Goal: Transaction & Acquisition: Purchase product/service

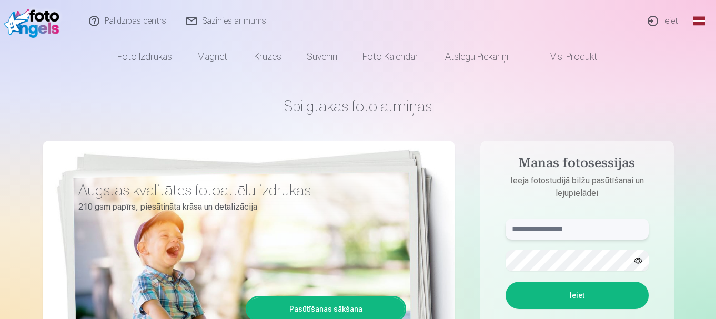
click at [532, 227] on input "text" at bounding box center [576, 229] width 143 height 21
click at [557, 228] on input "**********" at bounding box center [576, 229] width 143 height 21
click at [562, 227] on input "*******" at bounding box center [576, 229] width 143 height 21
type input "**********"
click at [555, 299] on button "Ieiet" at bounding box center [576, 295] width 143 height 27
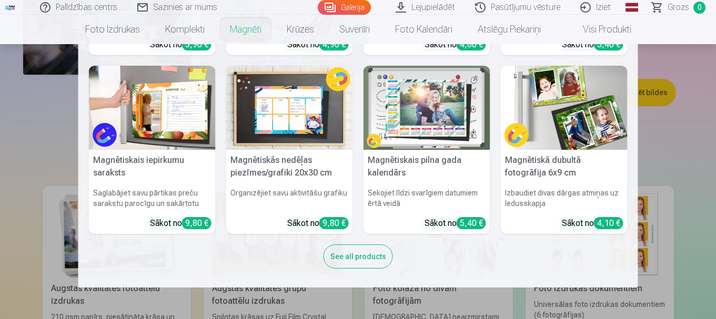
scroll to position [170, 0]
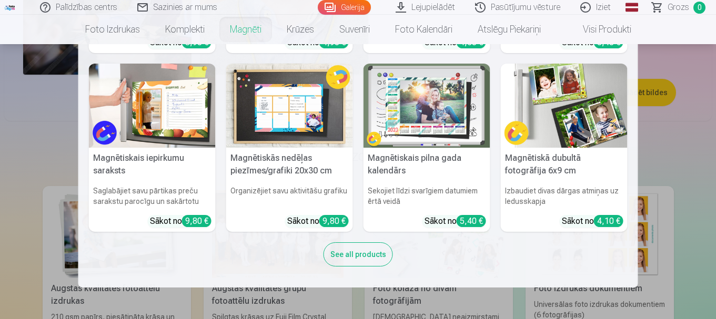
click at [344, 253] on div "See all products" at bounding box center [357, 254] width 69 height 24
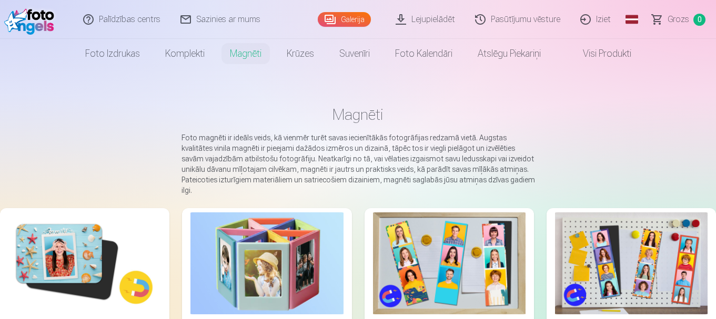
scroll to position [158, 0]
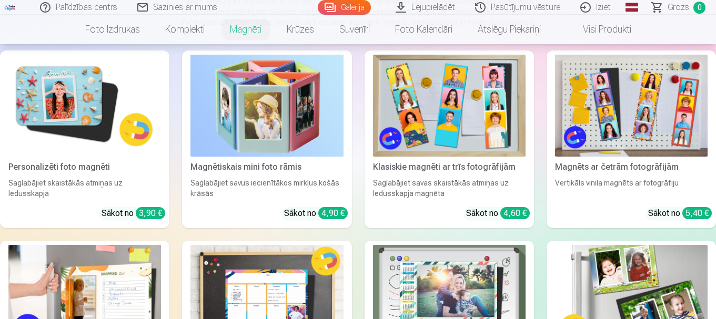
click at [77, 75] on img at bounding box center [84, 106] width 153 height 102
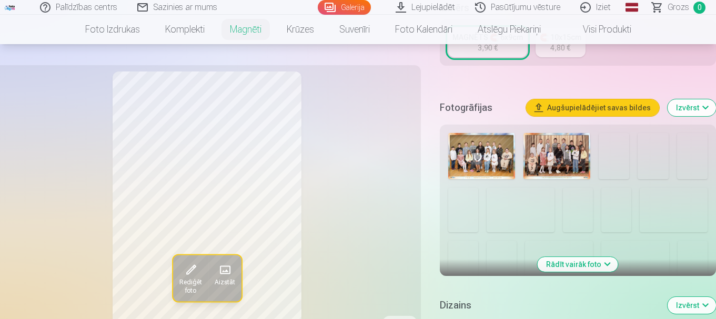
scroll to position [263, 0]
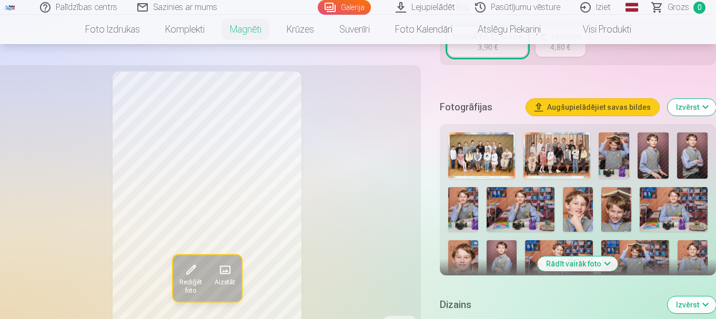
click at [576, 257] on button "Rādīt vairāk foto" at bounding box center [577, 264] width 80 height 15
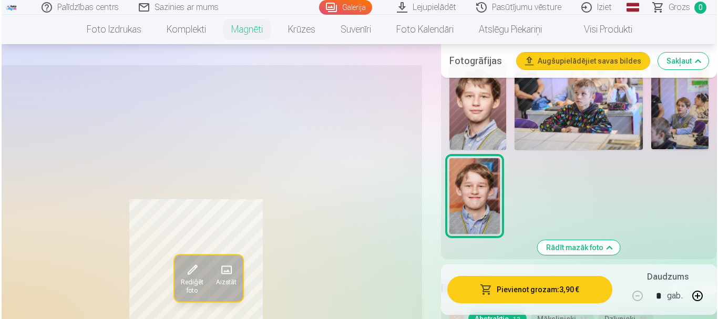
scroll to position [1578, 0]
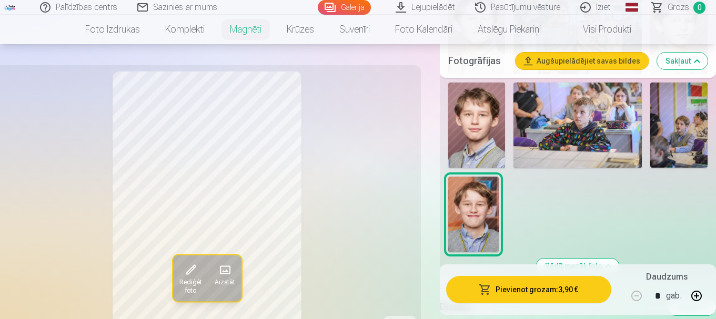
click at [527, 285] on button "Pievienot grozam : 3,90 €" at bounding box center [528, 289] width 165 height 27
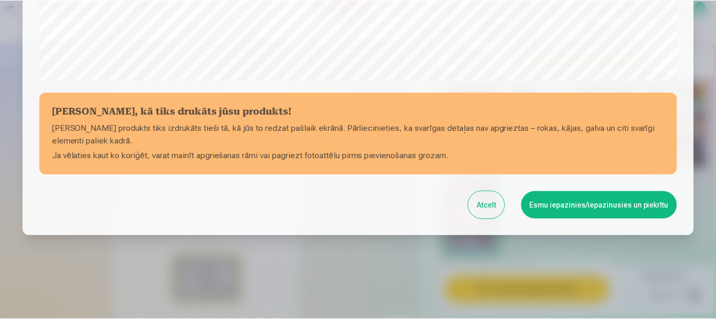
scroll to position [438, 0]
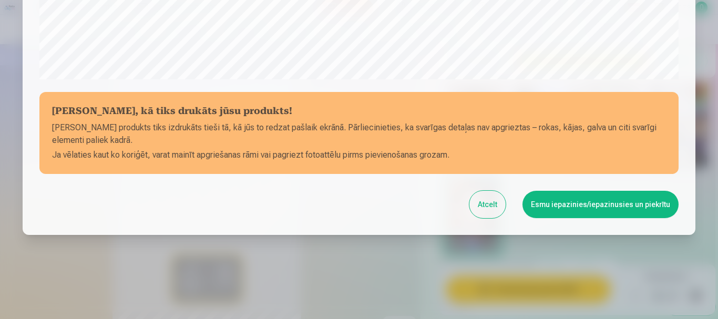
click at [587, 199] on button "Esmu iepazinies/iepazinusies un piekrītu" at bounding box center [601, 204] width 156 height 27
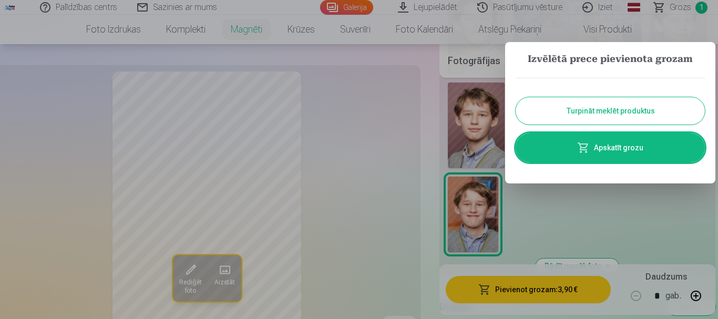
click at [586, 106] on button "Turpināt meklēt produktus" at bounding box center [610, 110] width 189 height 27
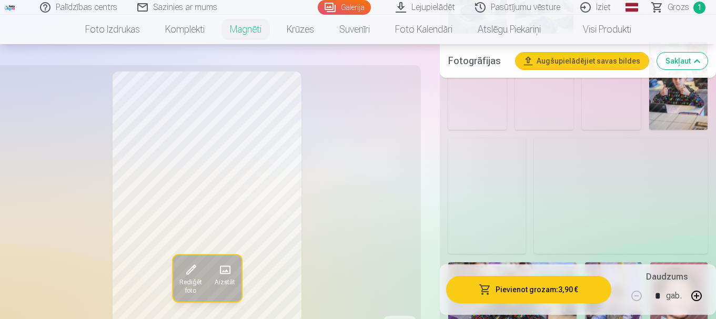
scroll to position [1157, 0]
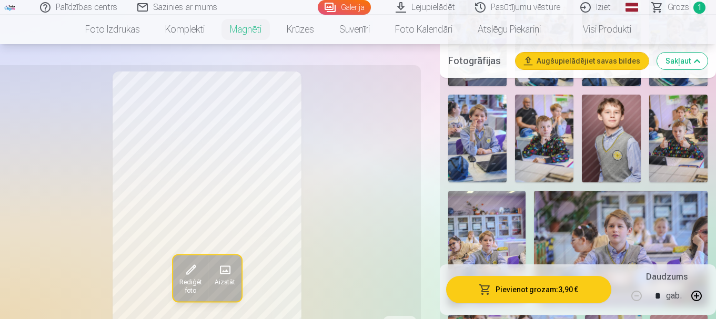
click at [666, 213] on img at bounding box center [621, 249] width 174 height 116
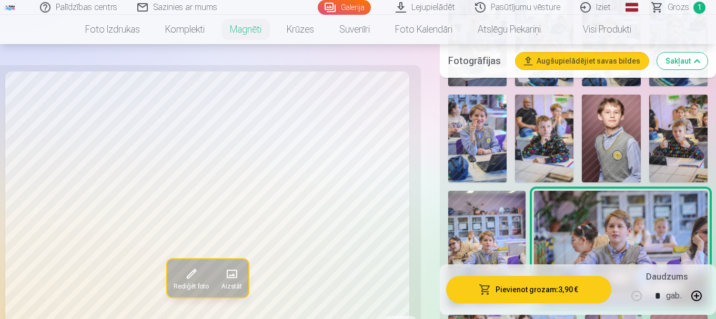
click at [484, 121] on img at bounding box center [477, 139] width 58 height 88
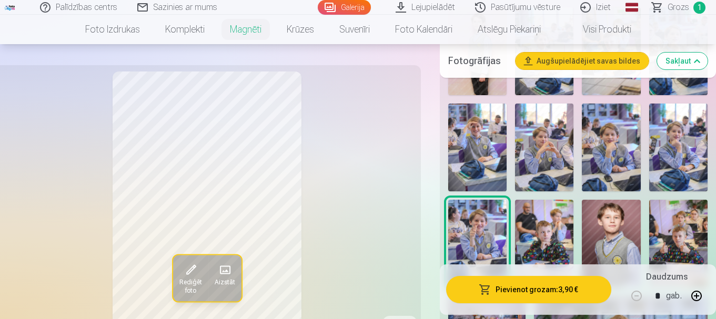
scroll to position [999, 0]
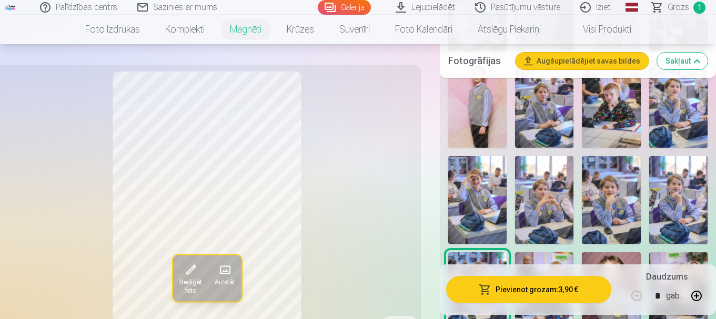
click at [478, 180] on img at bounding box center [477, 200] width 58 height 88
click at [546, 178] on img at bounding box center [544, 200] width 58 height 88
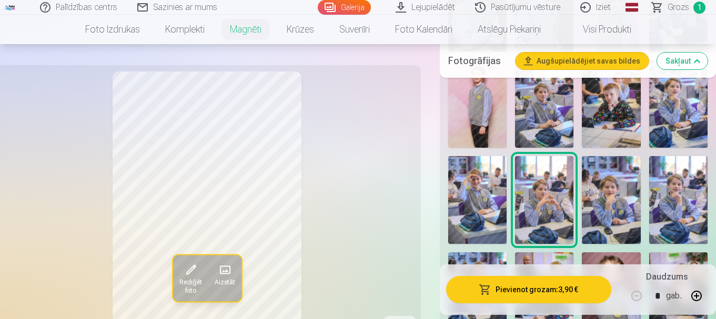
click at [593, 179] on img at bounding box center [611, 200] width 58 height 88
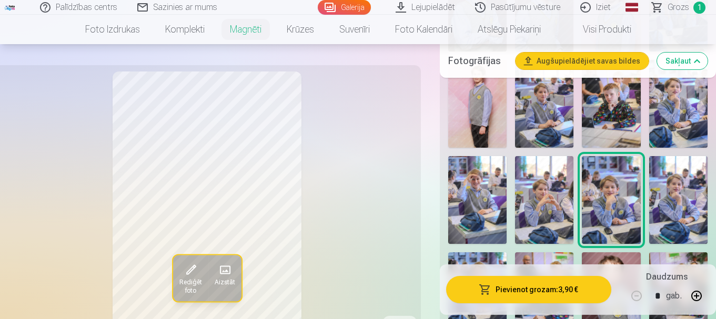
click at [658, 178] on img at bounding box center [678, 200] width 58 height 88
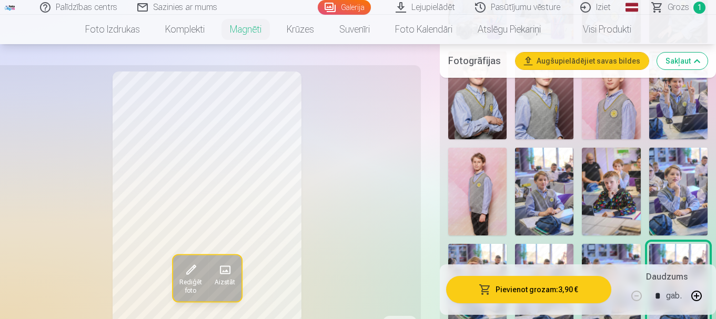
scroll to position [894, 0]
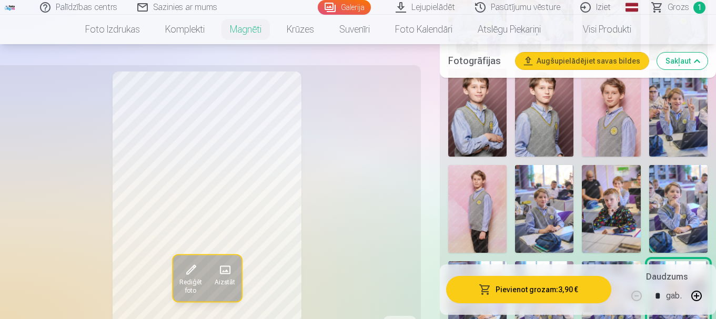
click at [676, 181] on img at bounding box center [678, 209] width 58 height 88
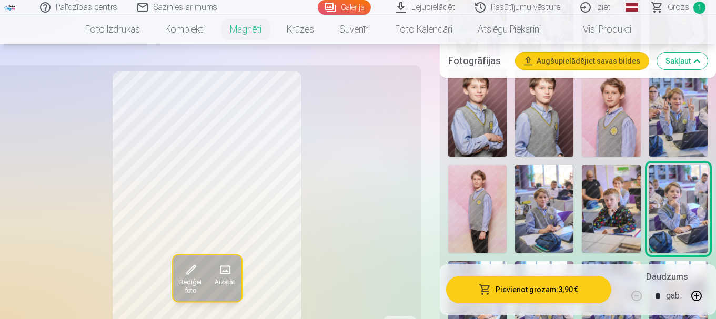
click at [478, 171] on img at bounding box center [477, 209] width 58 height 88
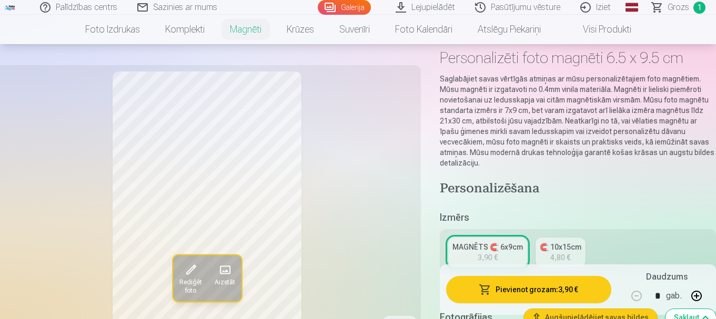
scroll to position [158, 0]
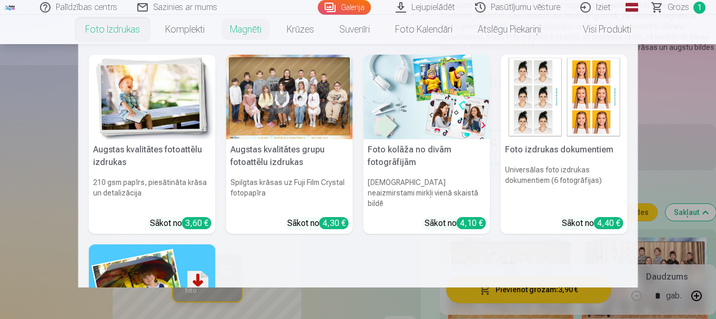
click at [109, 25] on link "Foto izdrukas" at bounding box center [113, 29] width 80 height 29
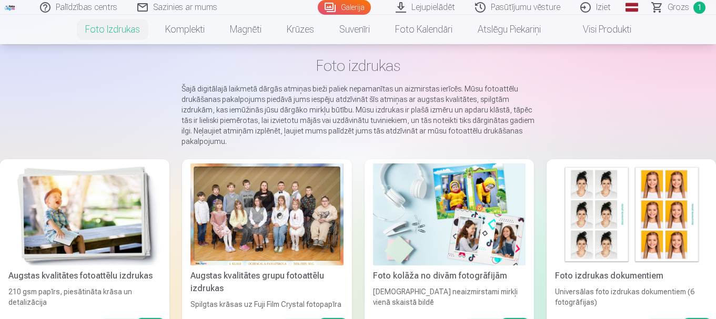
scroll to position [105, 0]
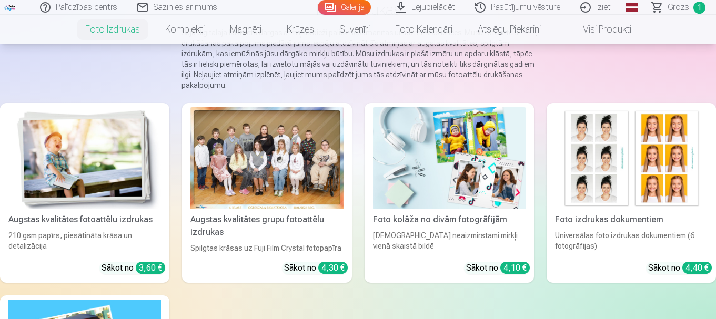
click at [289, 175] on div at bounding box center [266, 158] width 153 height 102
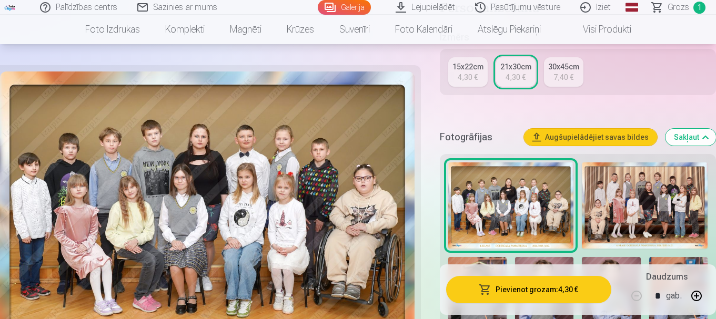
scroll to position [263, 0]
click at [646, 178] on img at bounding box center [645, 206] width 126 height 86
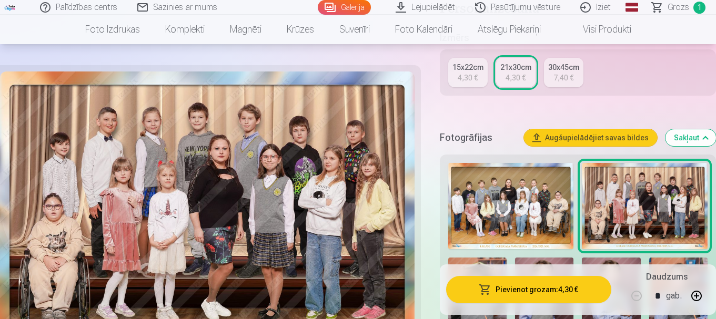
click at [536, 207] on img at bounding box center [511, 206] width 126 height 86
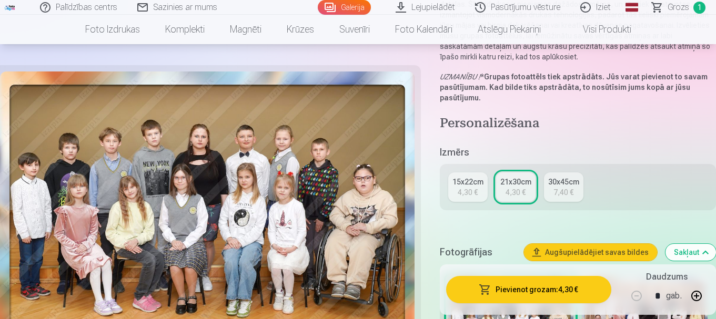
scroll to position [210, 0]
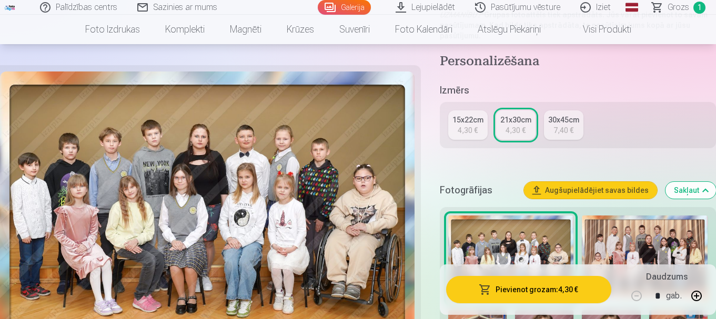
click at [646, 243] on img at bounding box center [645, 259] width 126 height 86
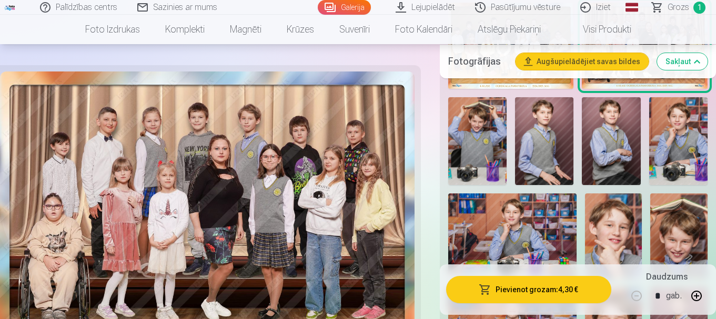
scroll to position [473, 0]
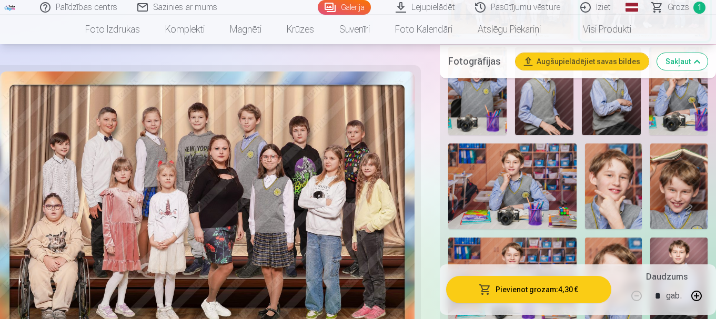
click at [534, 292] on button "Pievienot grozam : 4,30 €" at bounding box center [528, 289] width 165 height 27
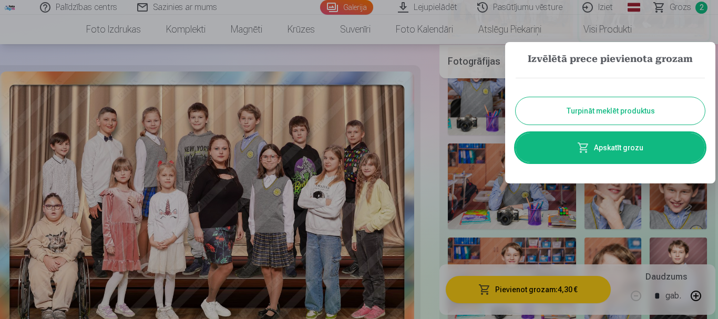
click at [602, 109] on button "Turpināt meklēt produktus" at bounding box center [610, 110] width 189 height 27
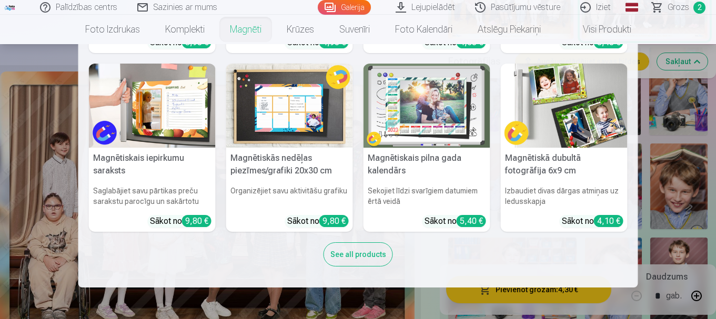
click at [241, 28] on link "Magnēti" at bounding box center [245, 29] width 57 height 29
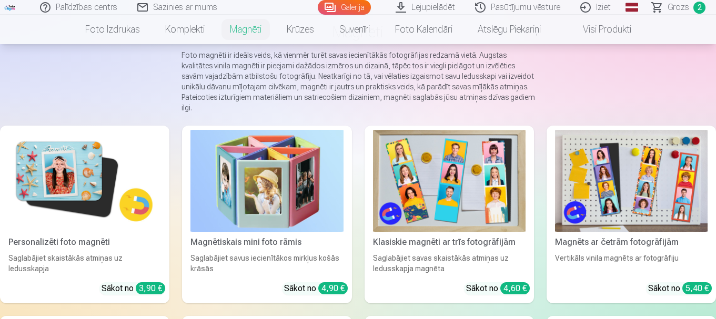
scroll to position [105, 0]
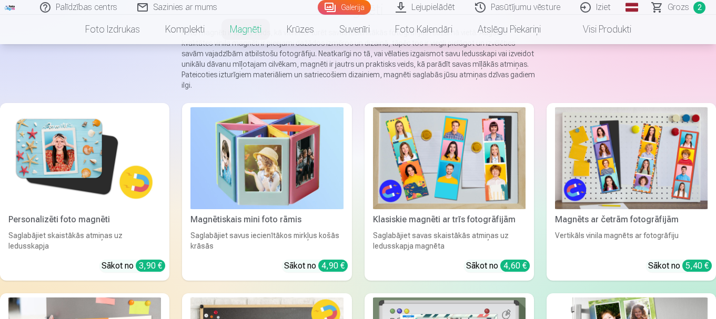
click at [71, 139] on img at bounding box center [84, 158] width 153 height 102
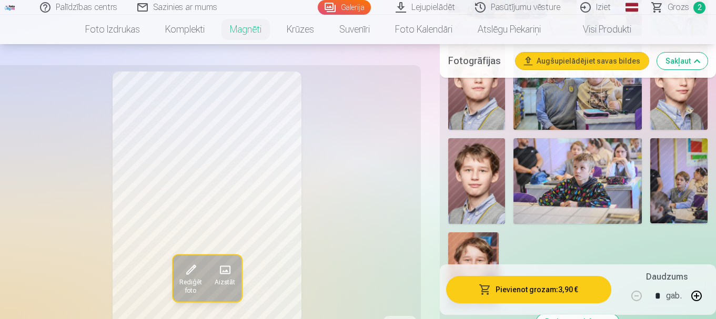
scroll to position [1578, 0]
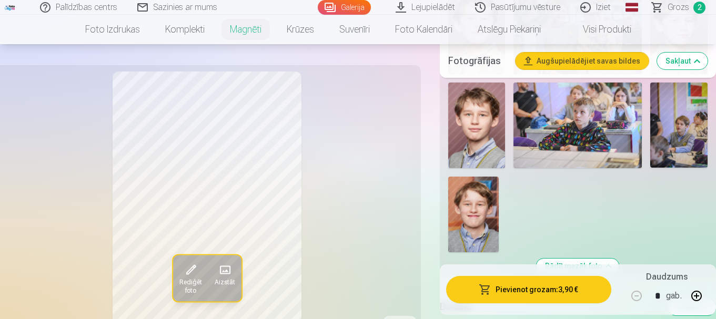
click at [473, 195] on img at bounding box center [473, 215] width 50 height 76
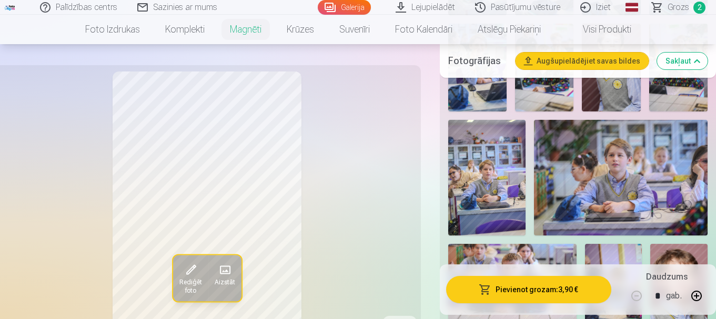
scroll to position [1210, 0]
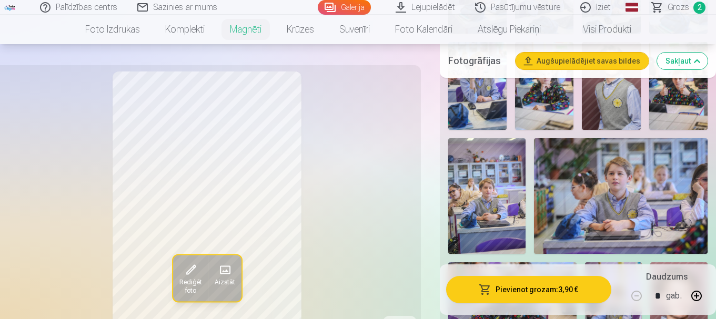
click at [493, 182] on img at bounding box center [486, 196] width 77 height 116
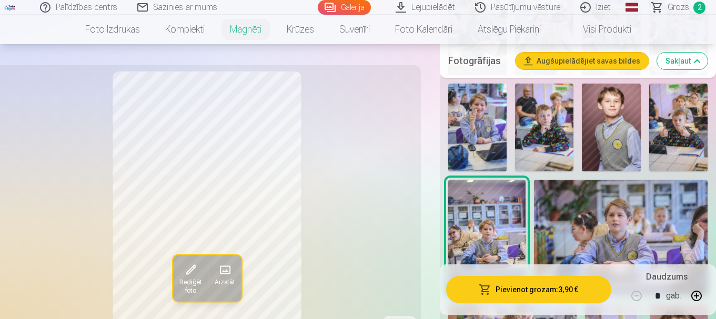
scroll to position [1104, 0]
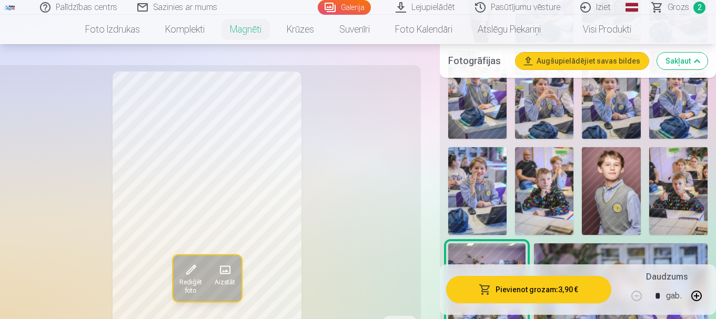
click at [610, 175] on img at bounding box center [611, 191] width 58 height 88
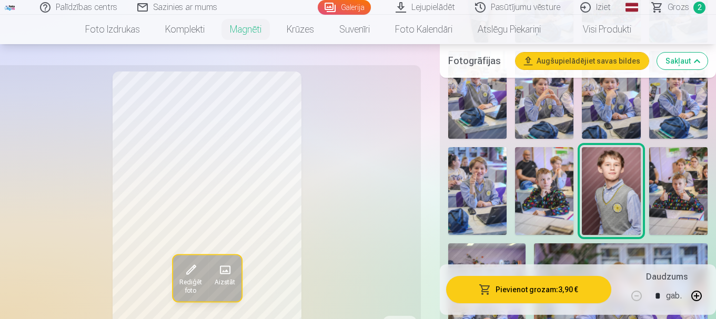
click at [479, 183] on img at bounding box center [477, 191] width 58 height 88
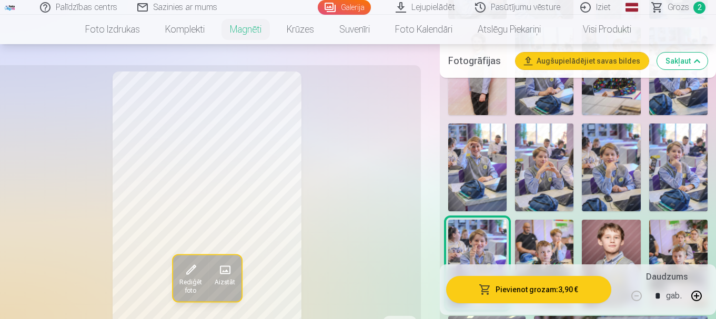
scroll to position [999, 0]
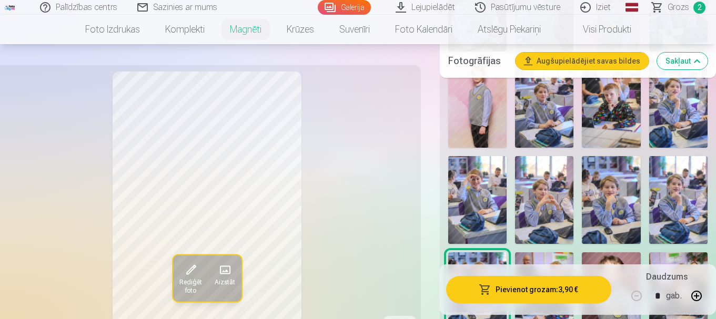
click at [688, 184] on img at bounding box center [678, 200] width 58 height 88
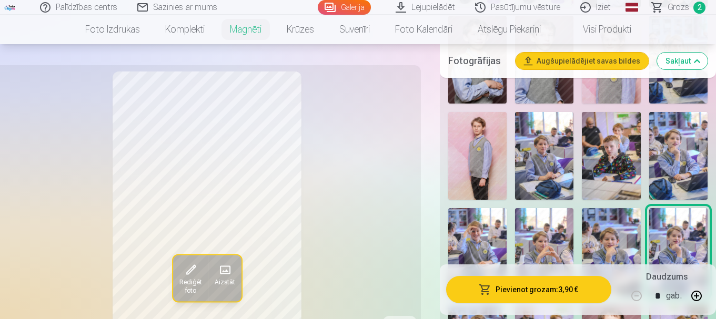
scroll to position [947, 0]
click at [467, 125] on img at bounding box center [477, 157] width 58 height 88
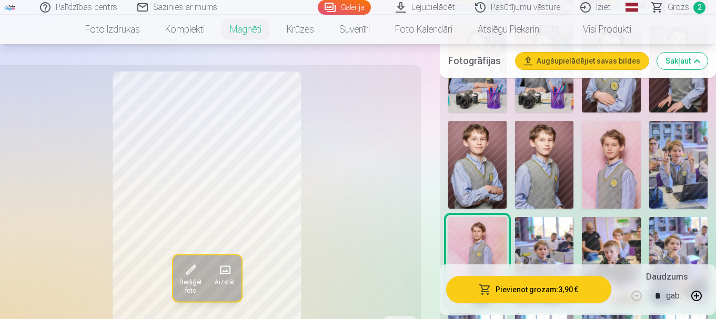
scroll to position [841, 0]
click at [622, 150] on img at bounding box center [611, 165] width 58 height 88
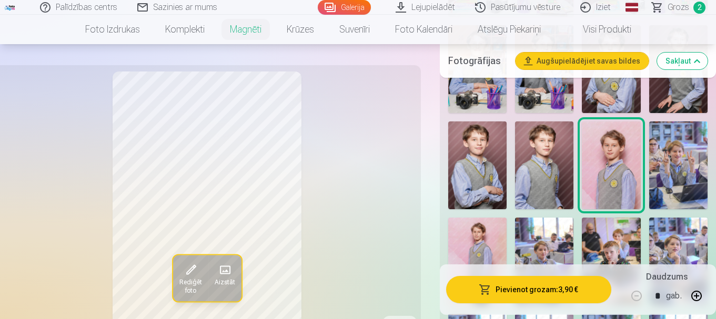
click at [548, 153] on img at bounding box center [544, 165] width 58 height 88
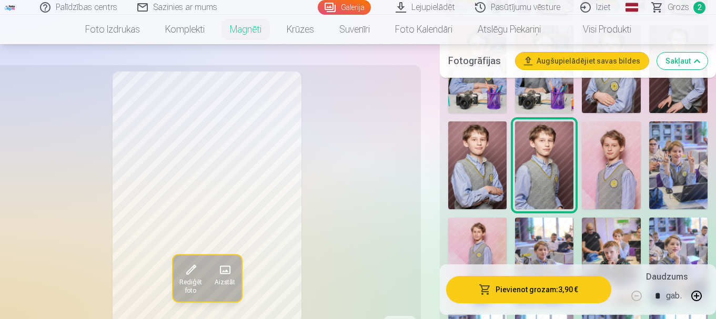
click at [484, 170] on img at bounding box center [477, 165] width 58 height 88
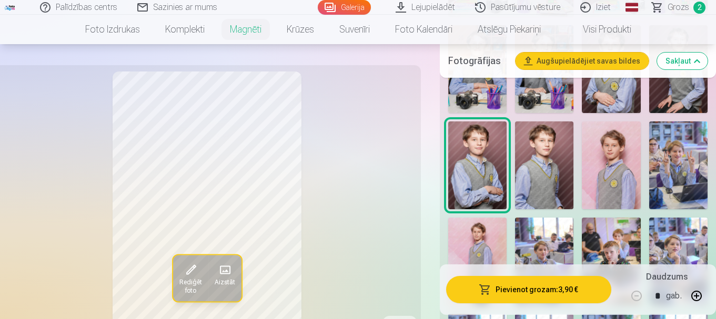
click at [545, 151] on img at bounding box center [544, 165] width 58 height 88
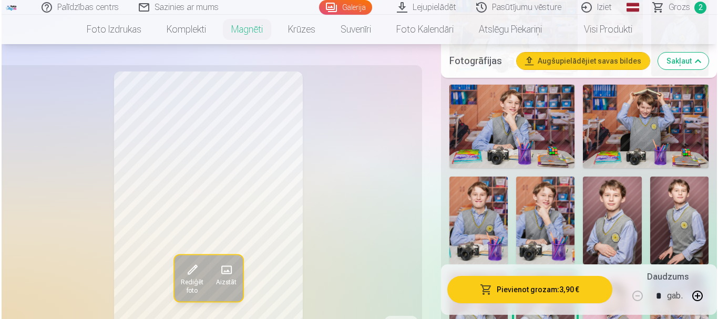
scroll to position [684, 0]
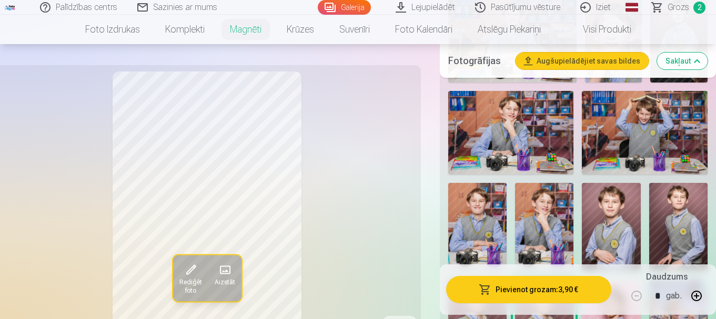
click at [683, 217] on img at bounding box center [678, 227] width 58 height 88
click at [621, 220] on img at bounding box center [611, 227] width 58 height 88
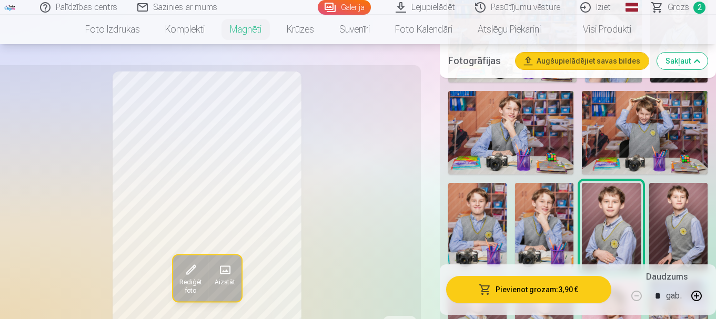
click at [545, 205] on img at bounding box center [544, 227] width 58 height 88
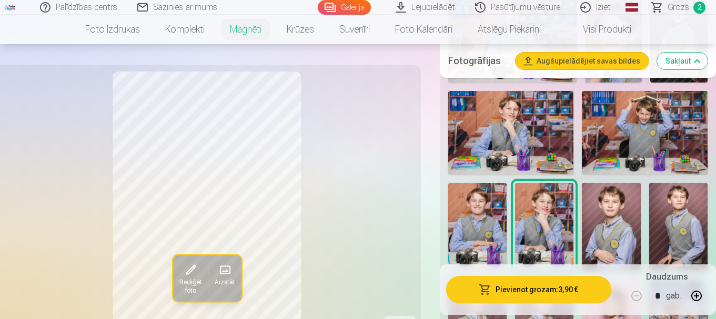
click at [491, 206] on img at bounding box center [477, 227] width 58 height 88
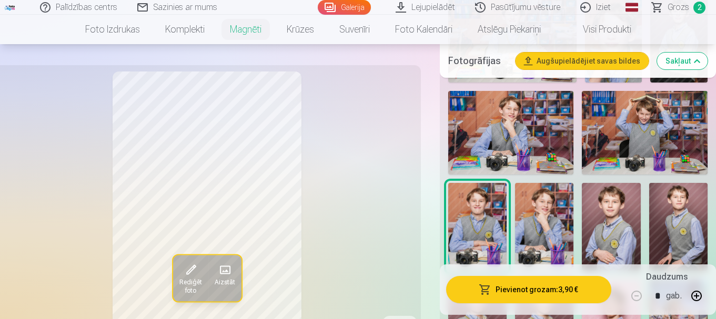
click at [547, 197] on img at bounding box center [544, 227] width 58 height 88
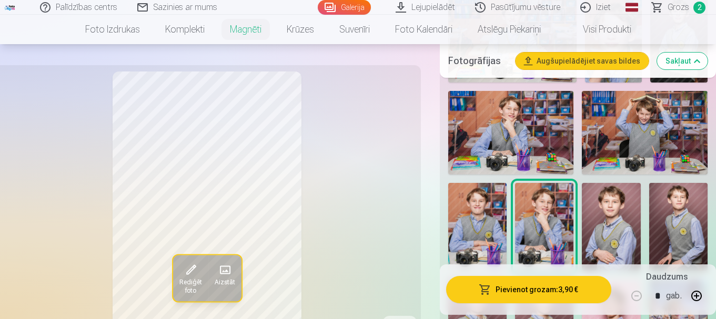
click at [472, 207] on img at bounding box center [477, 227] width 58 height 88
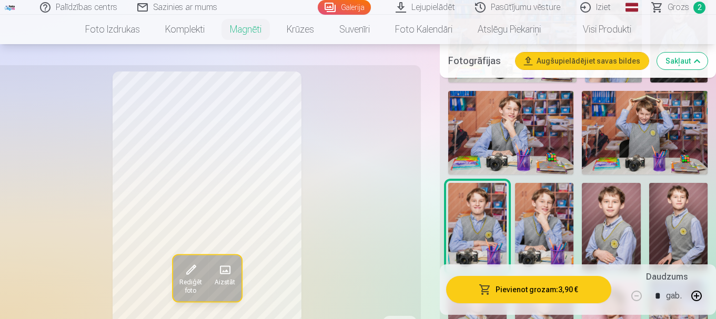
click at [550, 194] on img at bounding box center [544, 227] width 58 height 88
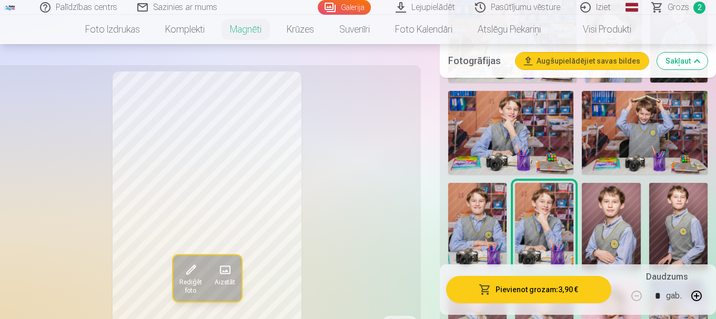
click at [522, 287] on button "Pievienot grozam : 3,90 €" at bounding box center [528, 289] width 165 height 27
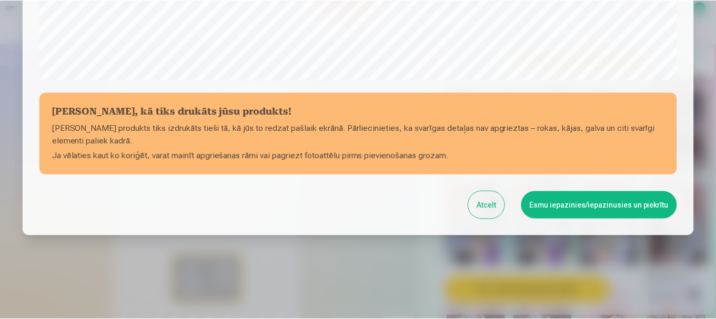
scroll to position [438, 0]
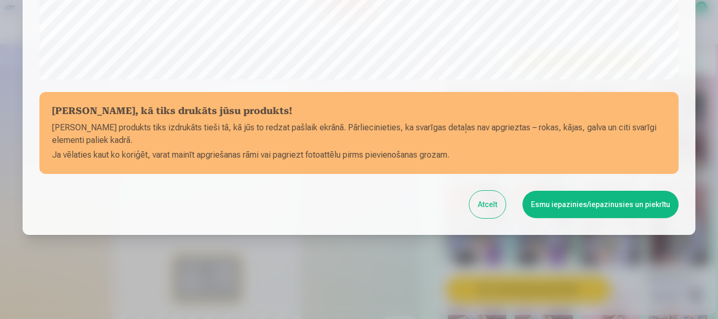
click at [581, 207] on button "Esmu iepazinies/iepazinusies un piekrītu" at bounding box center [601, 204] width 156 height 27
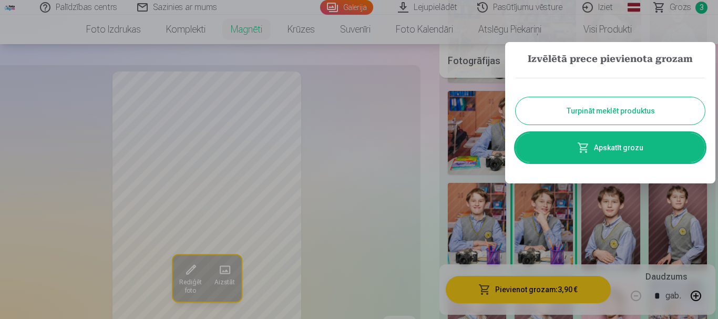
click at [585, 107] on button "Turpināt meklēt produktus" at bounding box center [610, 110] width 189 height 27
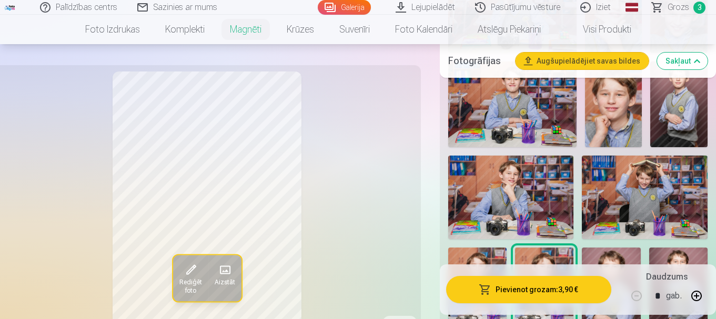
scroll to position [578, 0]
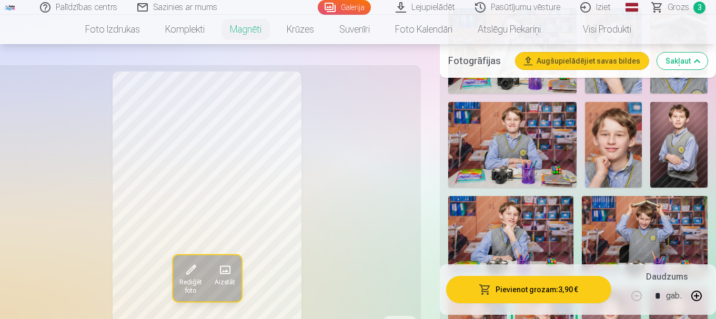
click at [679, 3] on span "Grozs" at bounding box center [678, 7] width 22 height 13
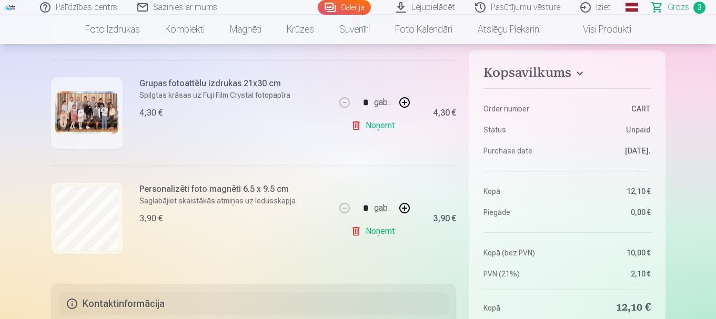
scroll to position [316, 0]
click at [406, 204] on button "button" at bounding box center [404, 207] width 25 height 25
type input "*"
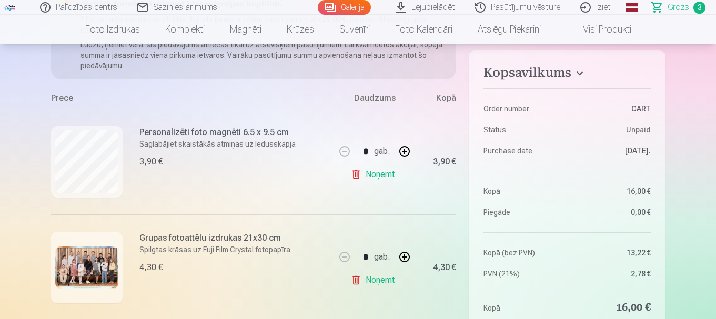
scroll to position [158, 0]
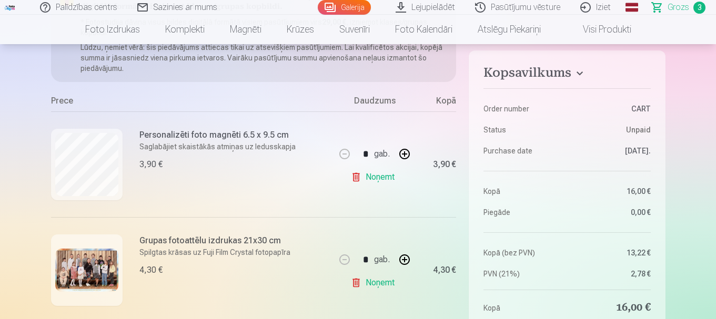
click at [360, 176] on link "Noņemt" at bounding box center [375, 177] width 48 height 21
type input "*"
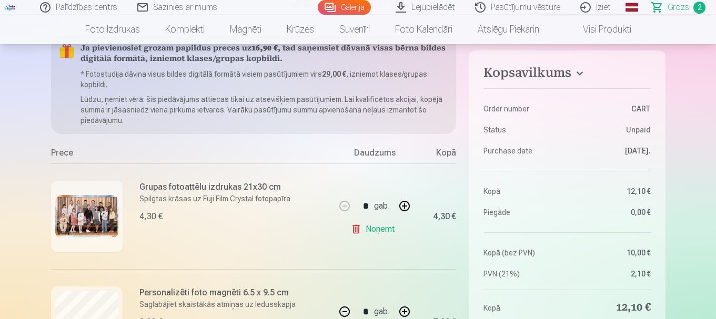
scroll to position [105, 0]
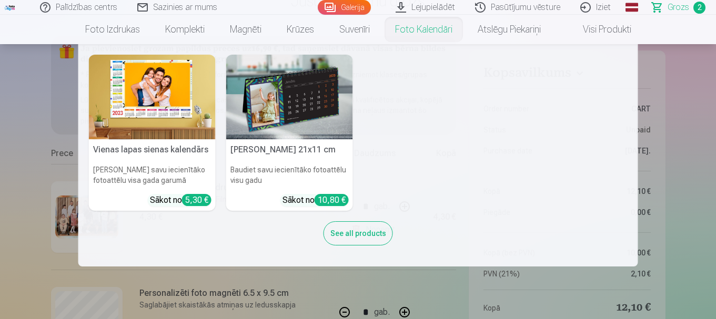
click at [433, 25] on link "Foto kalendāri" at bounding box center [423, 29] width 83 height 29
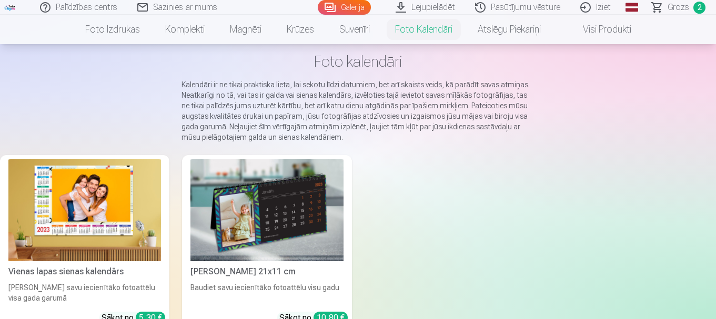
scroll to position [53, 0]
click at [615, 31] on link "Visi produkti" at bounding box center [598, 29] width 90 height 29
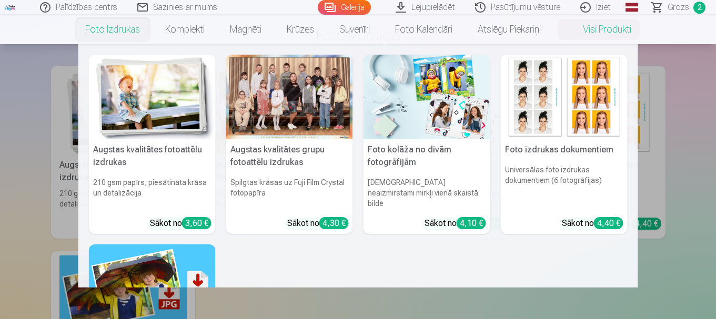
scroll to position [53, 0]
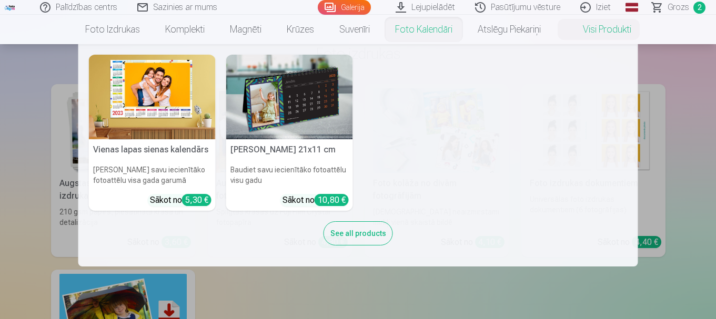
drag, startPoint x: 419, startPoint y: 30, endPoint x: 413, endPoint y: 31, distance: 5.8
click at [419, 31] on link "Foto kalendāri" at bounding box center [423, 29] width 83 height 29
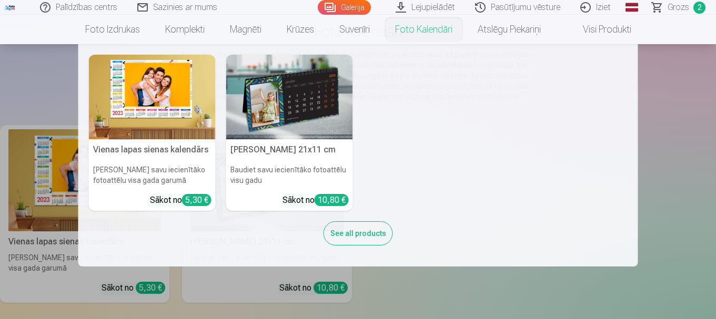
scroll to position [105, 0]
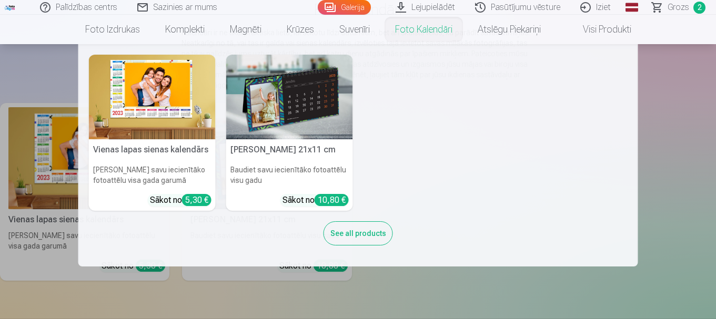
click at [142, 101] on img at bounding box center [152, 97] width 127 height 85
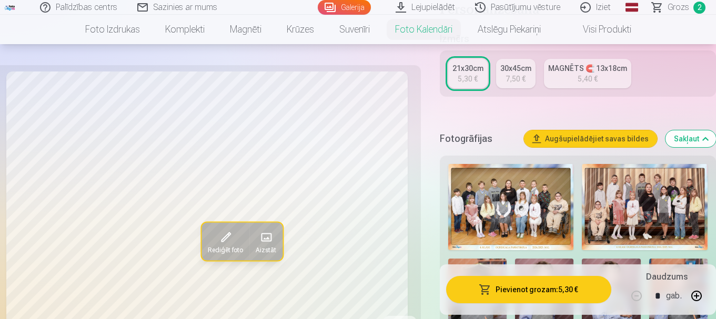
scroll to position [316, 0]
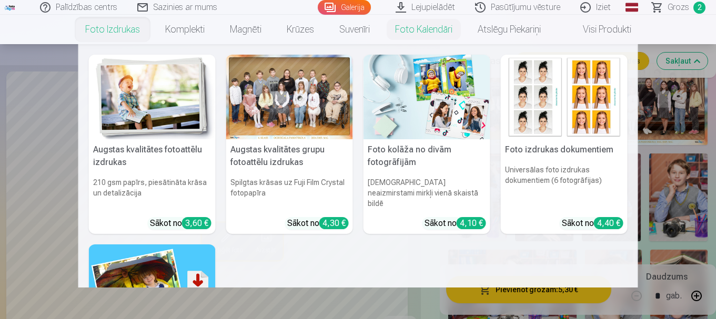
click at [103, 35] on link "Foto izdrukas" at bounding box center [113, 29] width 80 height 29
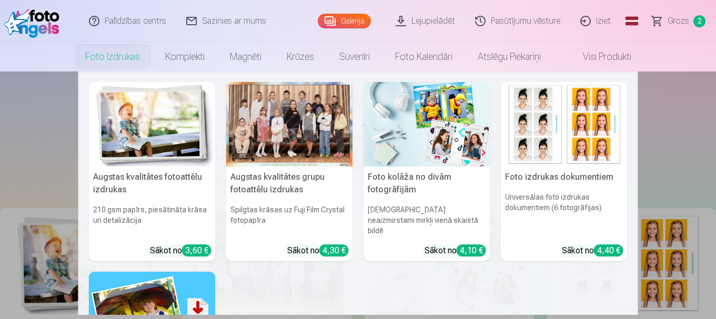
click at [146, 119] on img at bounding box center [152, 124] width 127 height 85
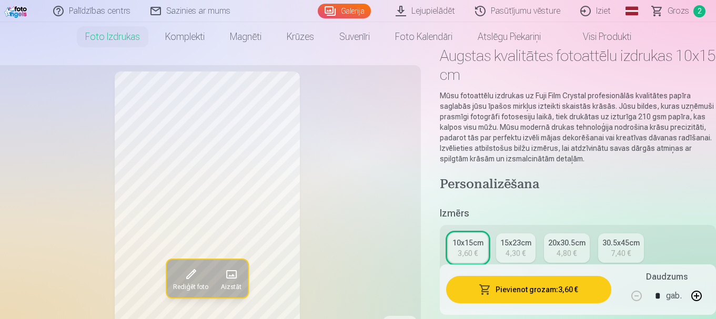
scroll to position [105, 0]
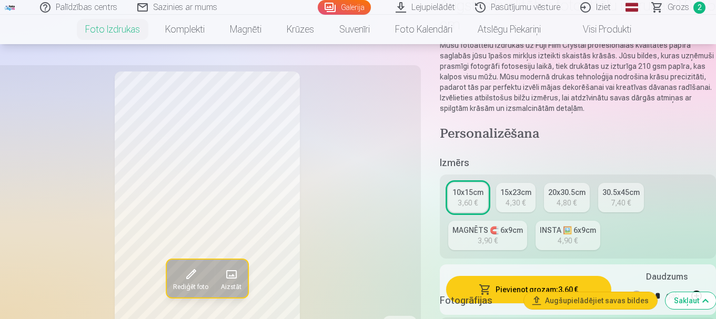
click at [567, 232] on div "INSTA 🖼️ 6x9cm" at bounding box center [568, 230] width 56 height 11
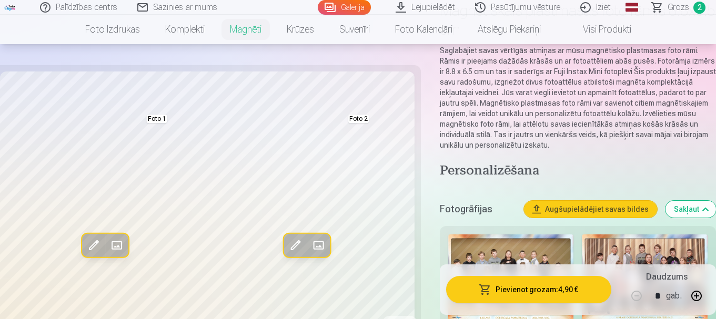
scroll to position [158, 0]
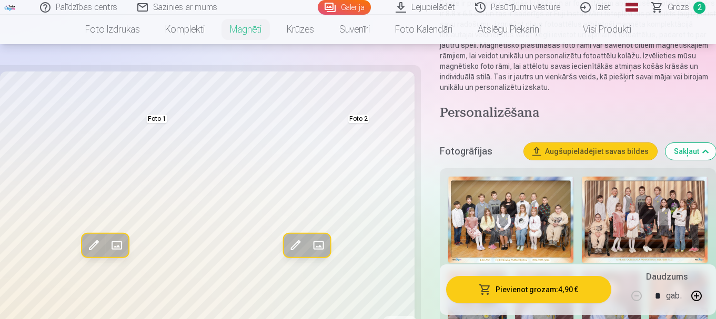
click at [464, 151] on h5 "Fotogrāfijas" at bounding box center [478, 151] width 76 height 15
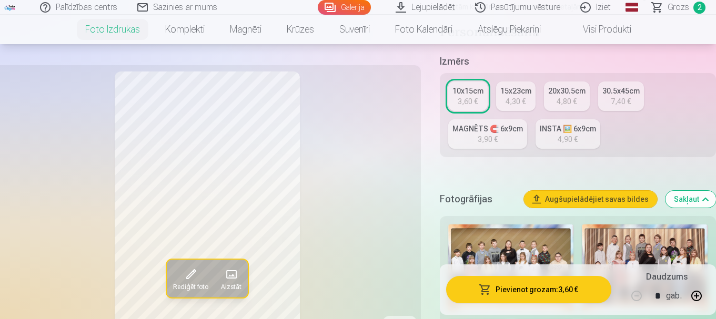
scroll to position [316, 0]
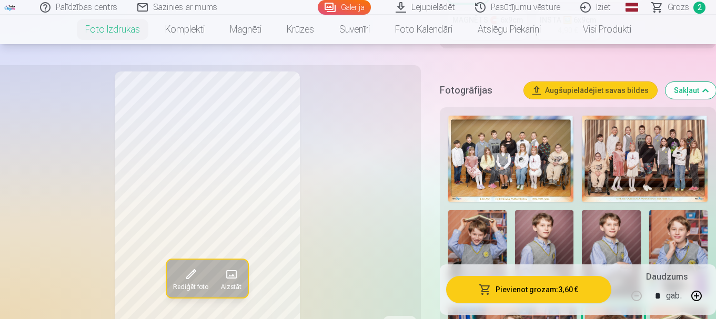
click at [489, 230] on img at bounding box center [477, 254] width 58 height 88
click at [544, 220] on img at bounding box center [544, 254] width 58 height 88
click at [605, 225] on img at bounding box center [611, 254] width 58 height 88
click at [686, 237] on img at bounding box center [678, 254] width 58 height 88
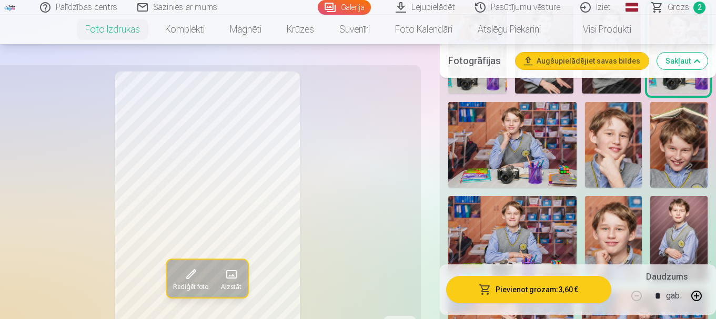
scroll to position [526, 0]
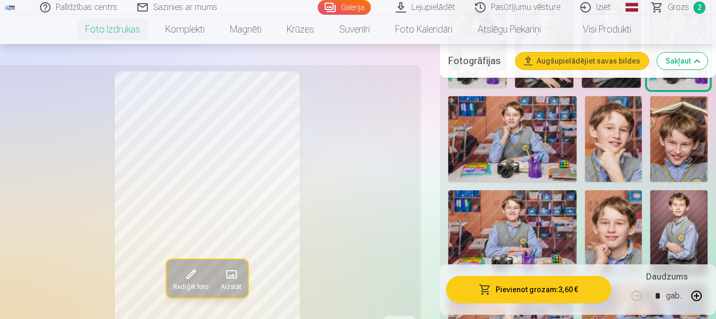
click at [524, 139] on img at bounding box center [512, 139] width 128 height 86
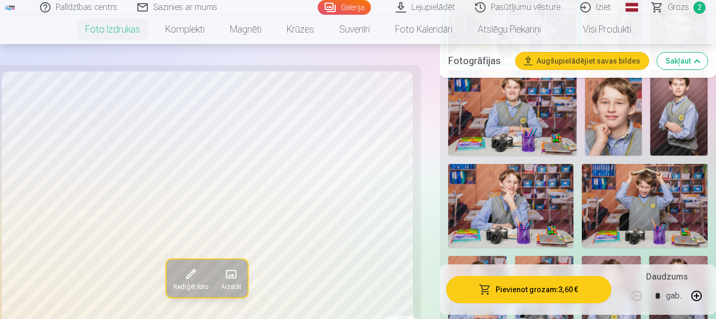
scroll to position [631, 0]
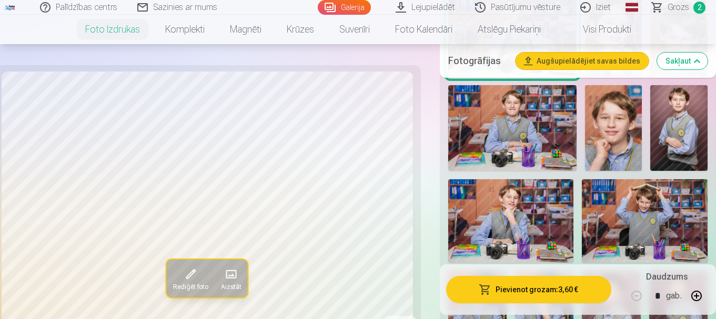
click at [658, 215] on img at bounding box center [645, 221] width 126 height 84
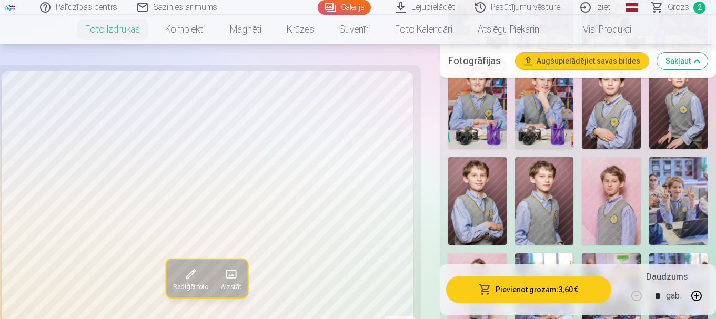
scroll to position [894, 0]
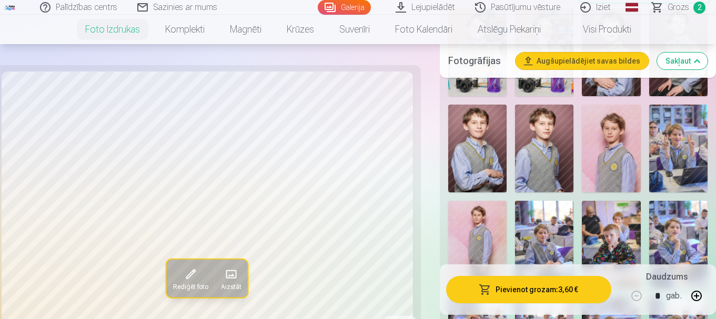
click at [676, 142] on img at bounding box center [678, 149] width 58 height 88
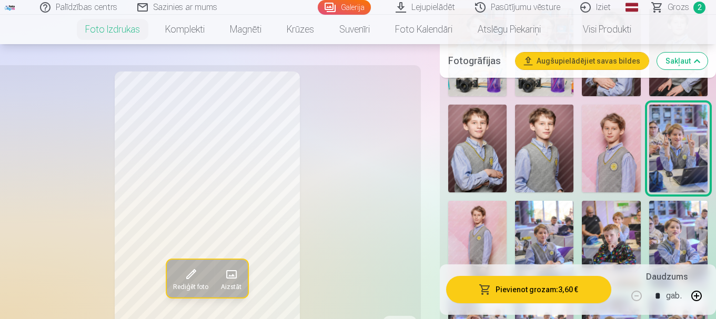
click at [494, 242] on img at bounding box center [477, 245] width 58 height 88
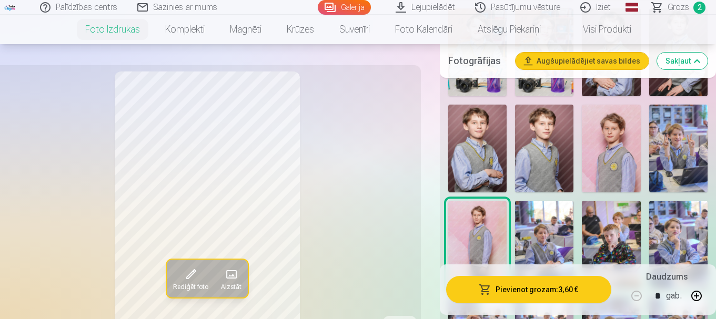
click at [537, 233] on img at bounding box center [544, 245] width 58 height 88
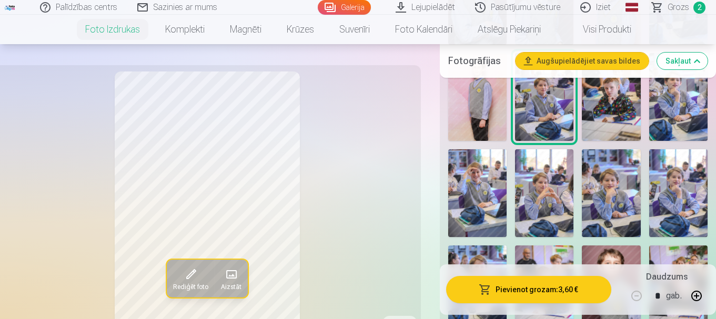
scroll to position [1052, 0]
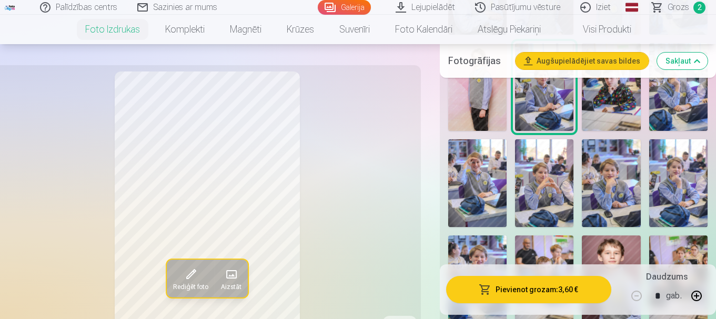
click at [546, 177] on img at bounding box center [544, 183] width 58 height 88
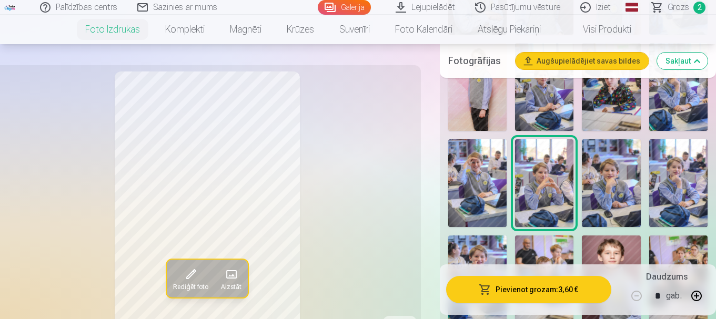
click at [548, 101] on img at bounding box center [544, 87] width 58 height 88
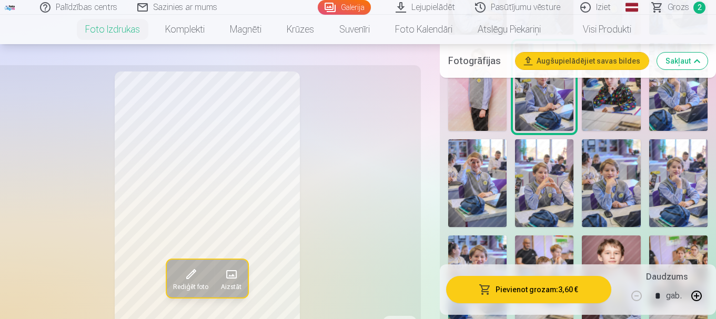
click at [543, 197] on img at bounding box center [544, 183] width 58 height 88
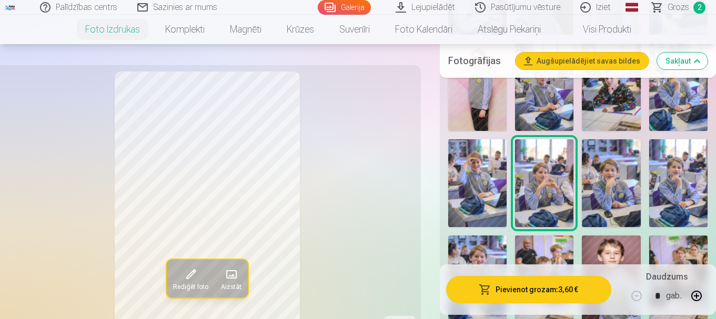
click at [607, 177] on img at bounding box center [611, 183] width 58 height 88
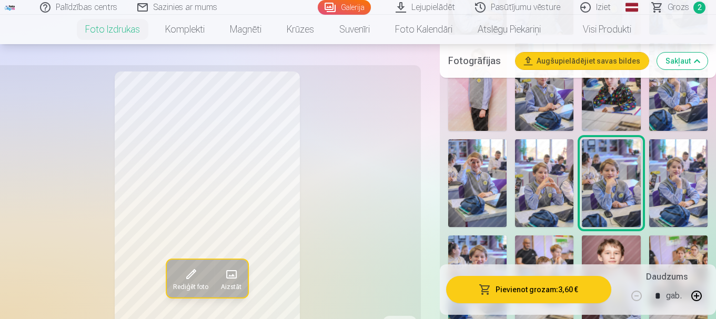
click at [665, 160] on img at bounding box center [678, 183] width 58 height 88
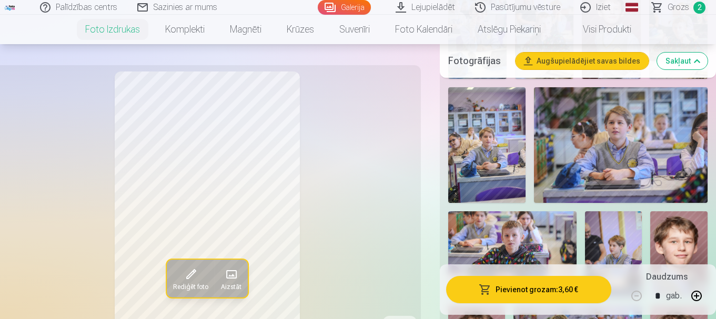
scroll to position [1315, 0]
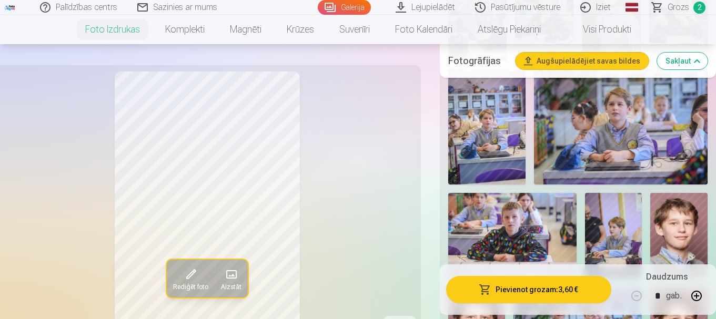
click at [627, 138] on img at bounding box center [621, 127] width 174 height 116
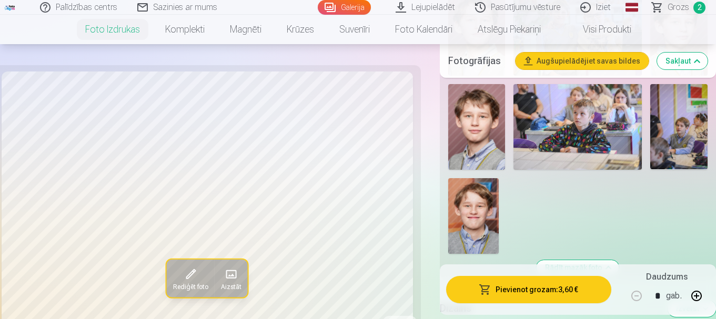
scroll to position [1630, 0]
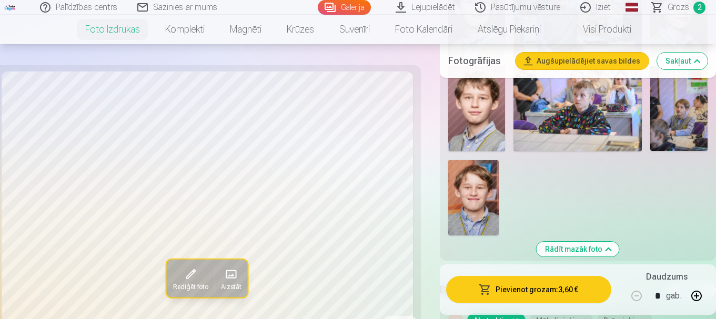
click at [687, 101] on img at bounding box center [678, 109] width 57 height 86
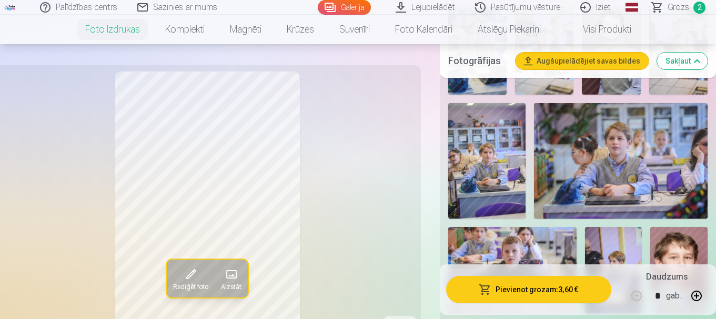
scroll to position [1262, 0]
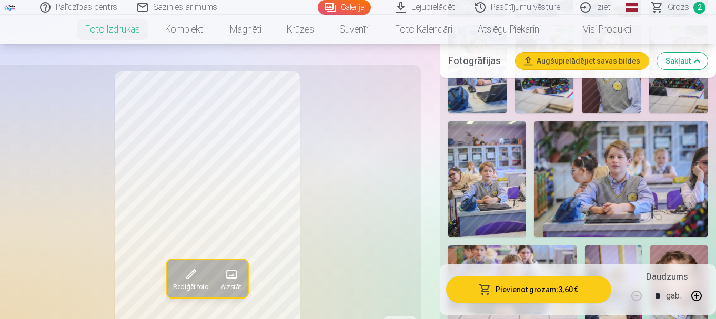
click at [624, 170] on img at bounding box center [621, 179] width 174 height 116
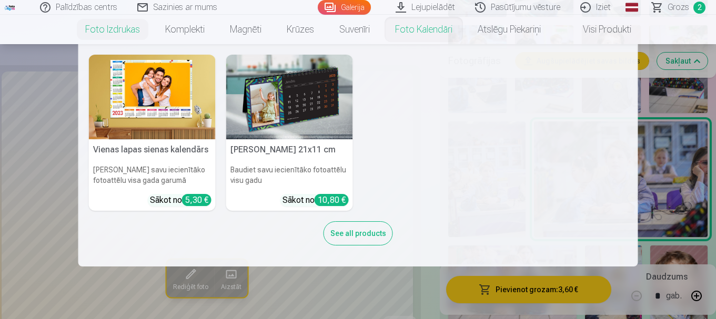
click at [414, 32] on link "Foto kalendāri" at bounding box center [423, 29] width 83 height 29
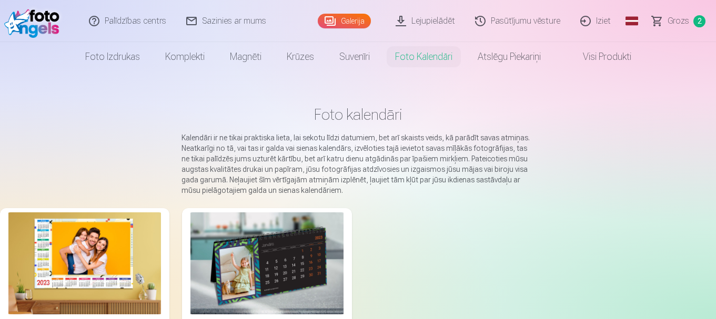
click at [84, 255] on img at bounding box center [84, 263] width 153 height 102
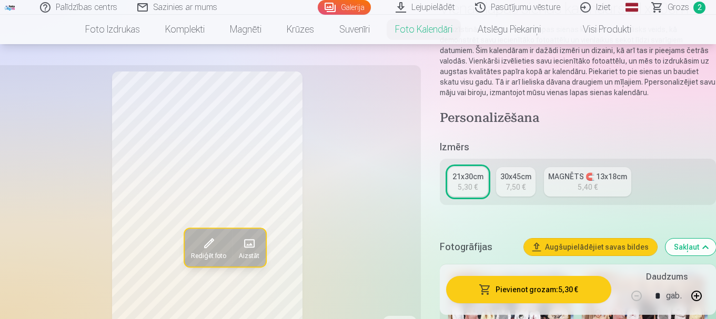
scroll to position [158, 0]
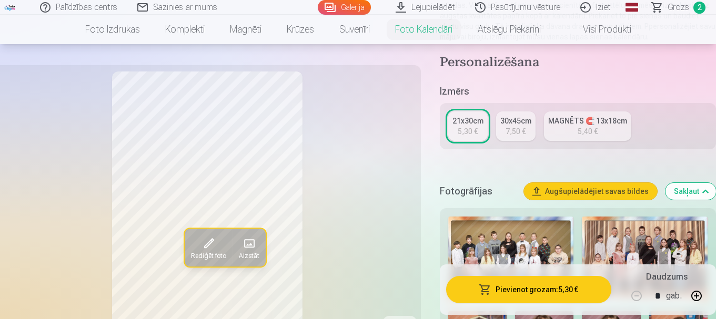
click at [577, 117] on div "MAGNĒTS 🧲 13x18cm" at bounding box center [587, 121] width 79 height 11
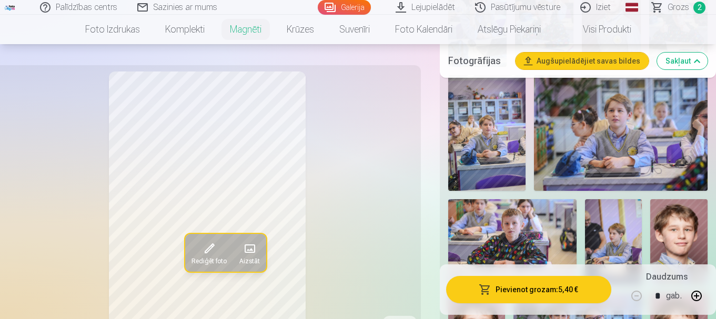
scroll to position [1210, 0]
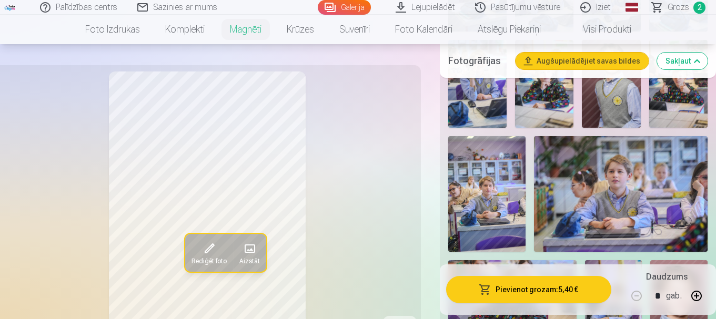
click at [612, 193] on img at bounding box center [621, 194] width 174 height 116
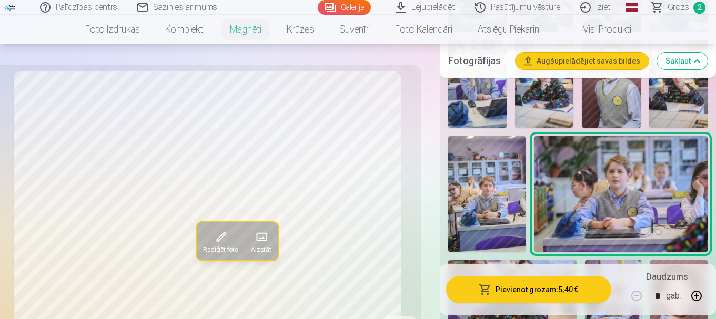
click at [523, 286] on button "Pievienot grozam : 5,40 €" at bounding box center [528, 289] width 165 height 27
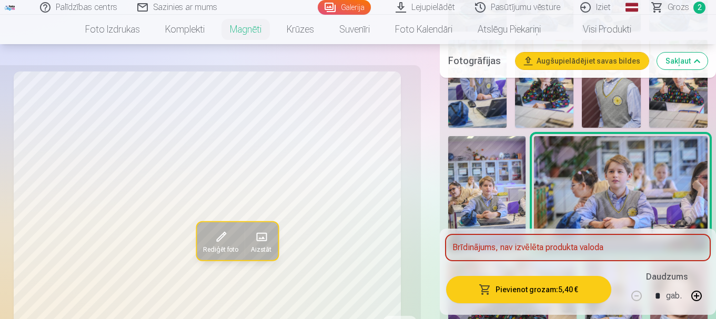
scroll to position [1315, 0]
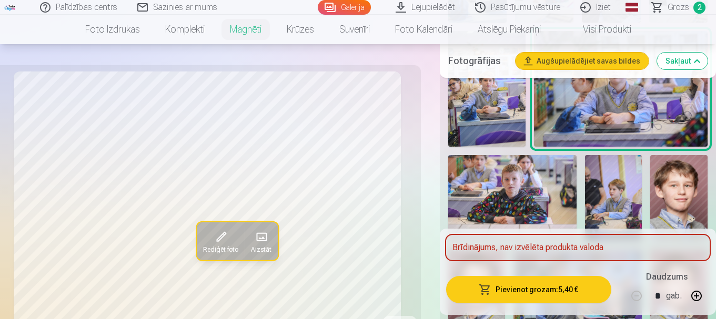
click at [512, 289] on button "Pievienot grozam : 5,40 €" at bounding box center [528, 289] width 165 height 27
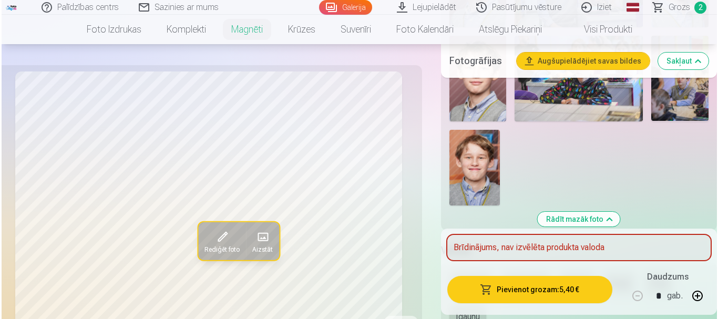
scroll to position [1683, 0]
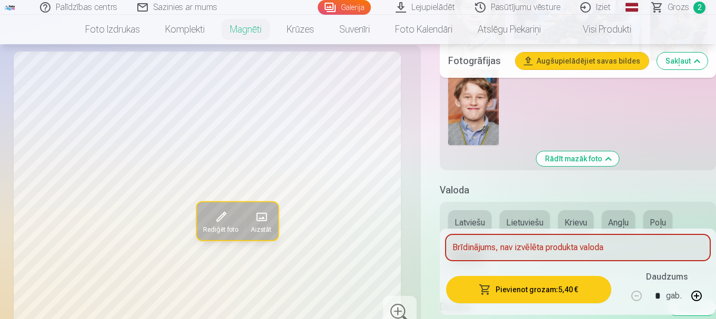
click at [474, 216] on button "Latviešu" at bounding box center [469, 222] width 43 height 25
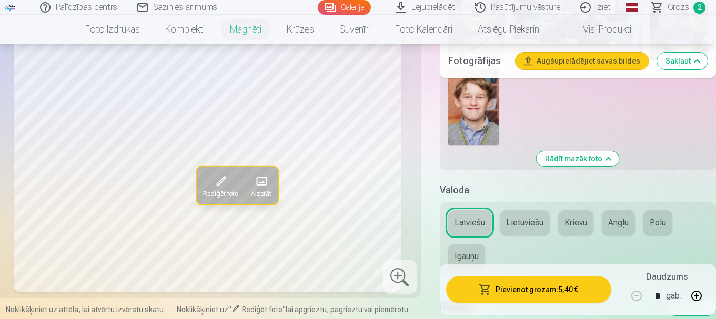
click at [522, 288] on button "Pievienot grozam : 5,40 €" at bounding box center [528, 289] width 165 height 27
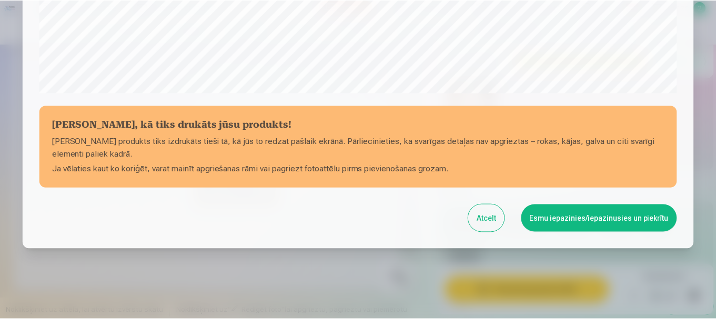
scroll to position [438, 0]
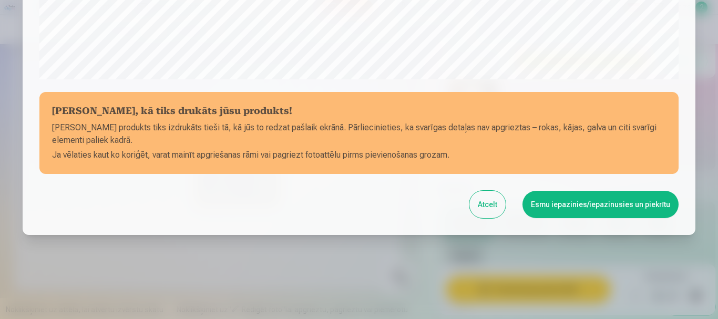
click at [600, 201] on button "Esmu iepazinies/iepazinusies un piekrītu" at bounding box center [601, 204] width 156 height 27
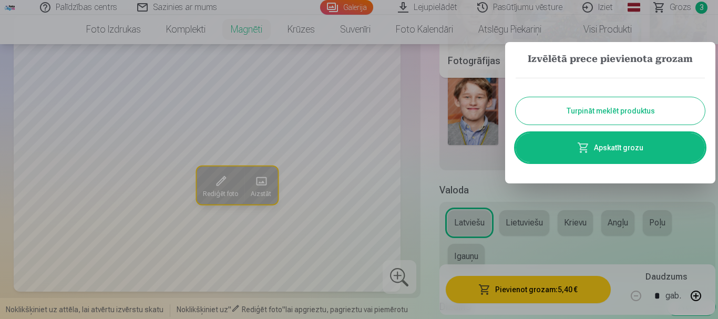
click at [606, 111] on button "Turpināt meklēt produktus" at bounding box center [610, 110] width 189 height 27
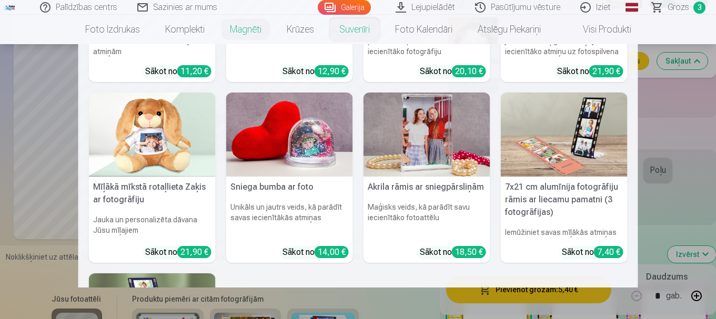
scroll to position [101, 0]
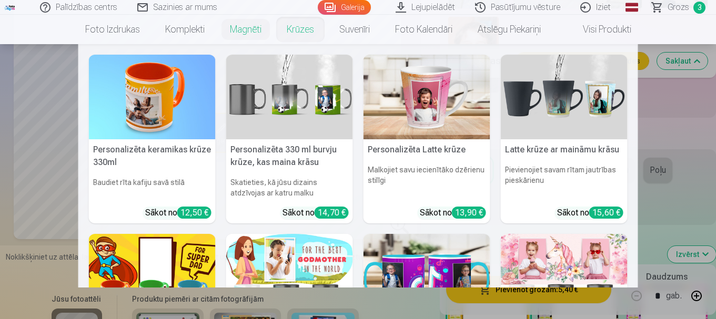
click at [303, 29] on link "Krūzes" at bounding box center [300, 29] width 53 height 29
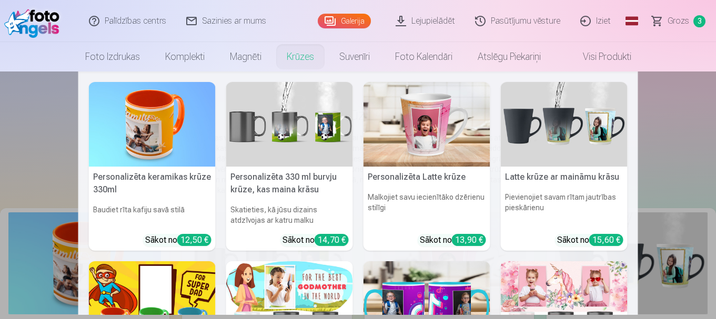
click at [293, 57] on link "Krūzes" at bounding box center [300, 56] width 53 height 29
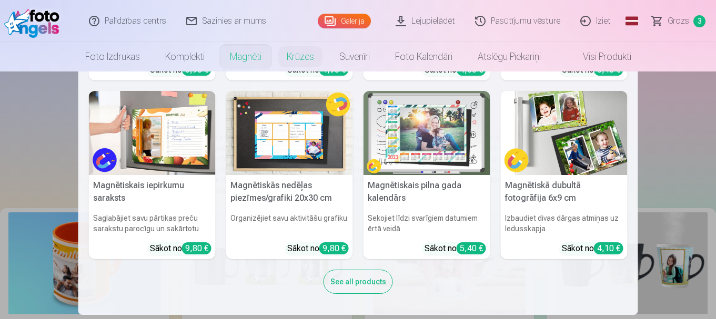
click at [246, 58] on link "Magnēti" at bounding box center [245, 56] width 57 height 29
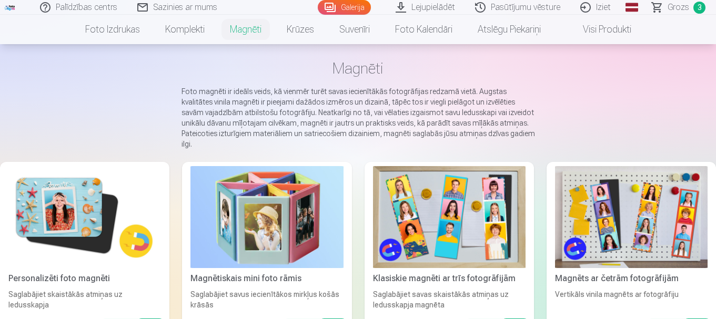
scroll to position [105, 0]
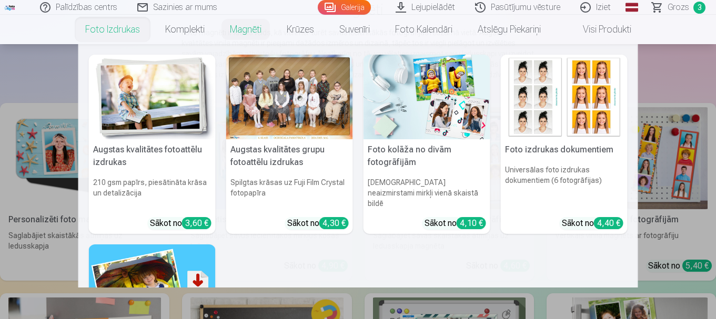
click at [121, 27] on link "Foto izdrukas" at bounding box center [113, 29] width 80 height 29
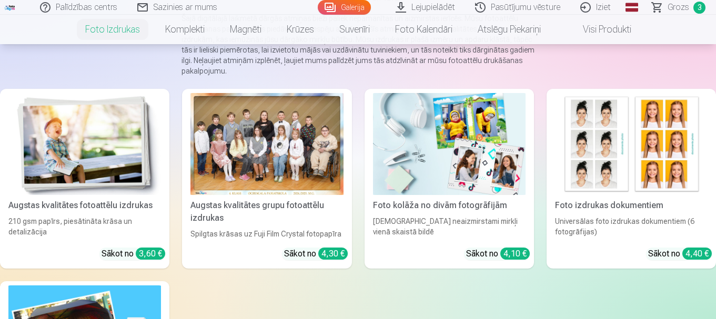
scroll to position [105, 0]
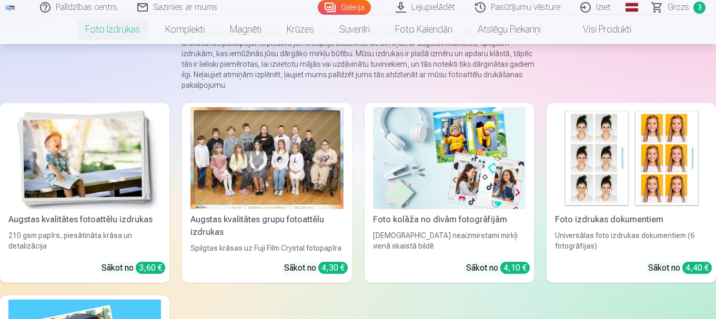
click at [63, 145] on img at bounding box center [84, 158] width 153 height 102
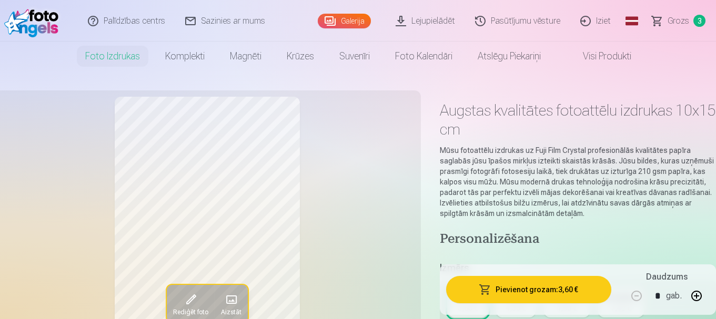
scroll to position [105, 0]
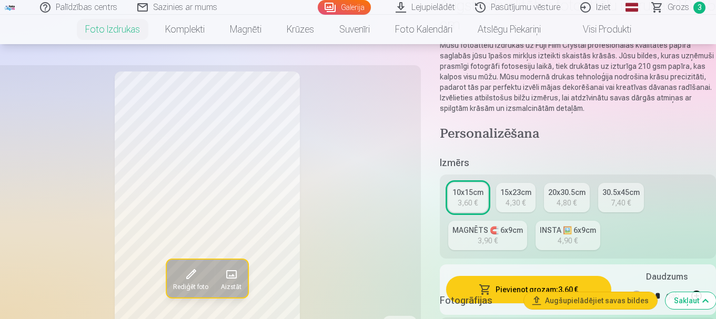
click at [471, 196] on div "10x15cm" at bounding box center [467, 192] width 31 height 11
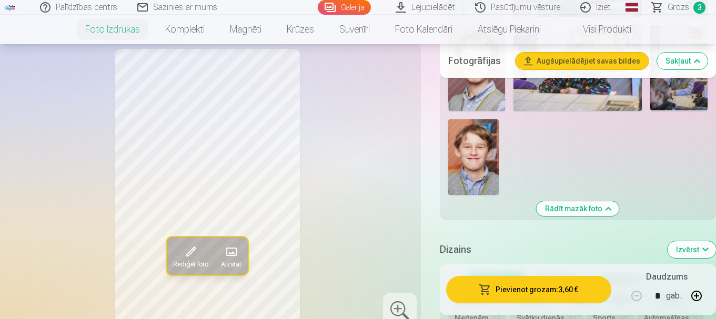
scroll to position [1630, 0]
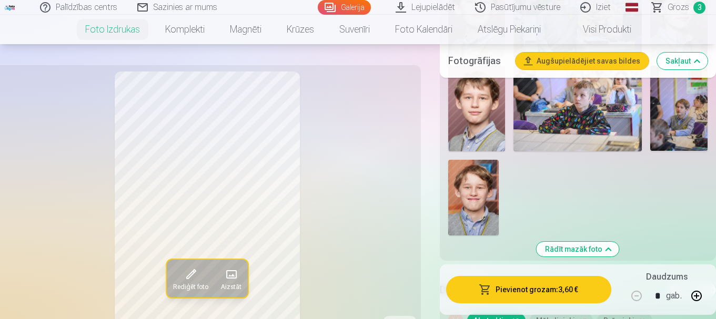
click at [469, 199] on img at bounding box center [473, 198] width 50 height 76
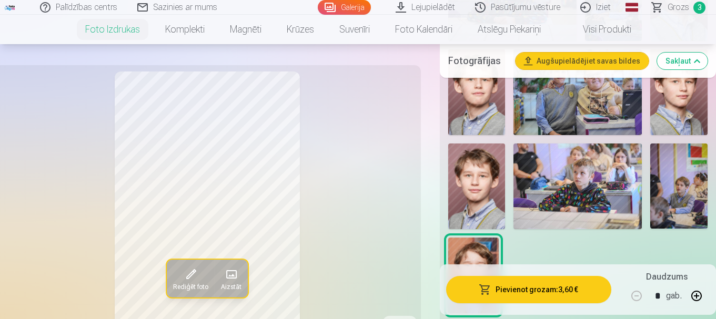
scroll to position [1525, 0]
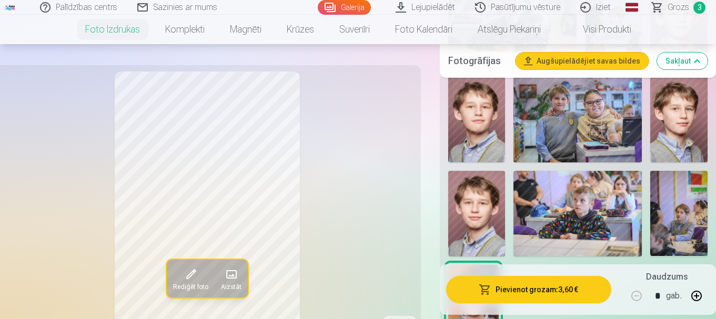
click at [684, 194] on img at bounding box center [678, 214] width 57 height 86
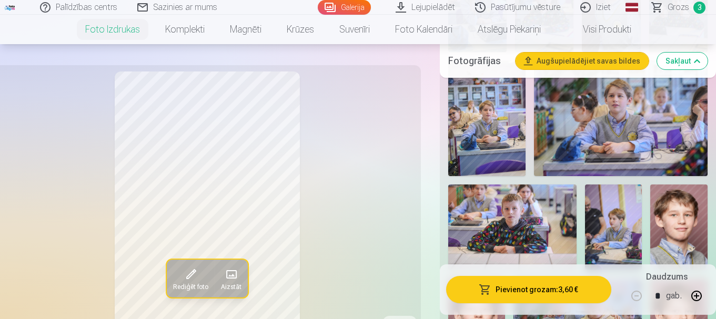
scroll to position [1315, 0]
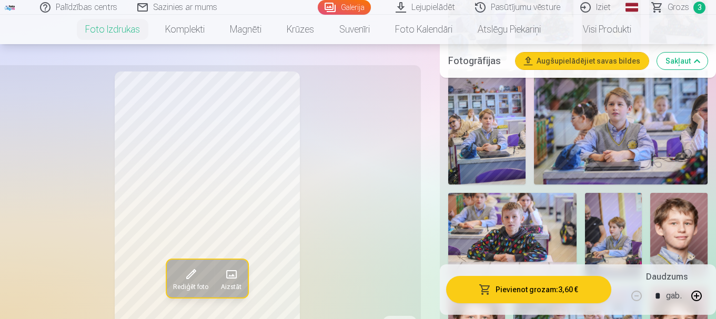
click at [624, 236] on img at bounding box center [613, 236] width 57 height 86
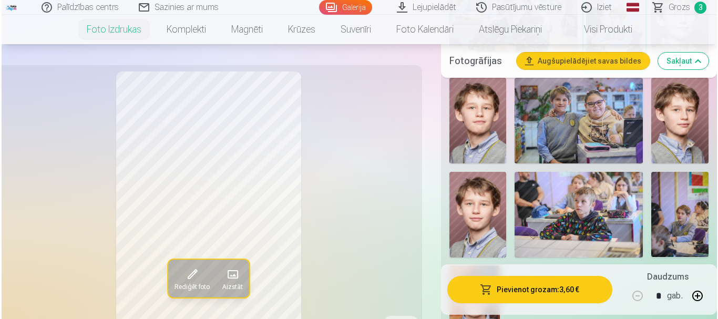
scroll to position [1630, 0]
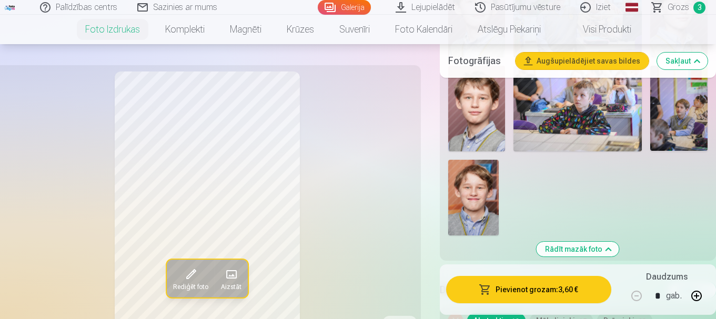
click at [689, 98] on img at bounding box center [678, 109] width 57 height 86
click at [549, 285] on button "Pievienot grozam : 3,60 €" at bounding box center [528, 289] width 165 height 27
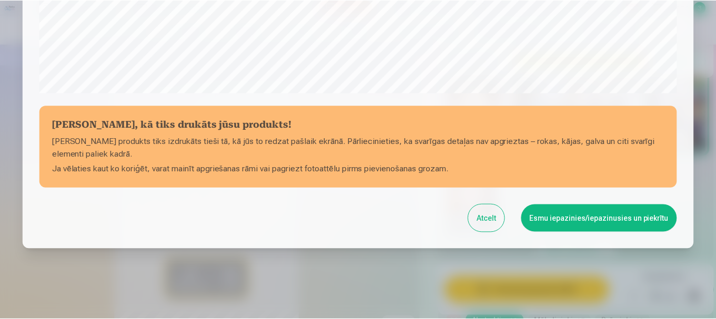
scroll to position [438, 0]
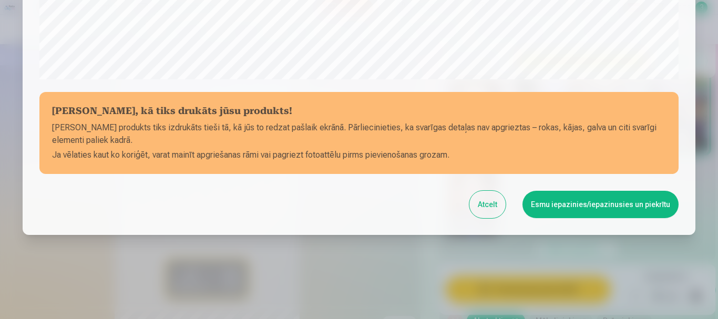
click at [607, 204] on button "Esmu iepazinies/iepazinusies un piekrītu" at bounding box center [601, 204] width 156 height 27
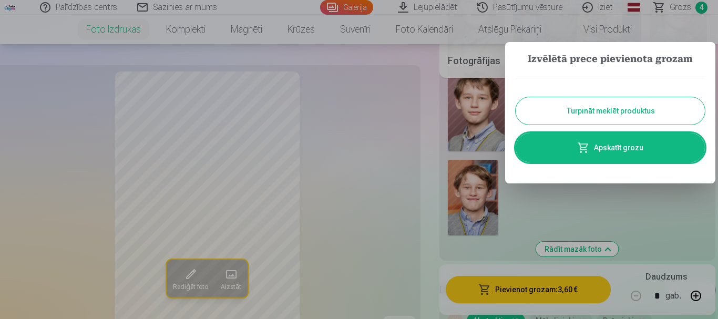
click at [613, 107] on button "Turpināt meklēt produktus" at bounding box center [610, 110] width 189 height 27
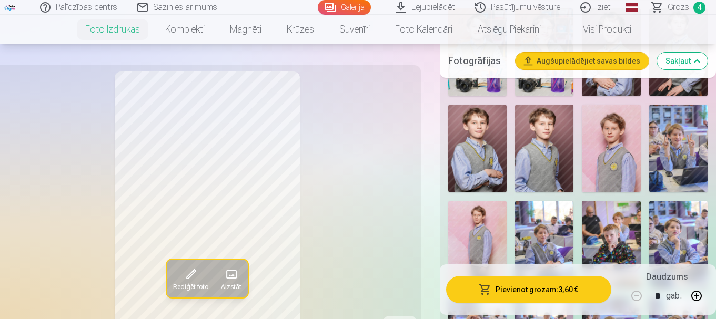
scroll to position [841, 0]
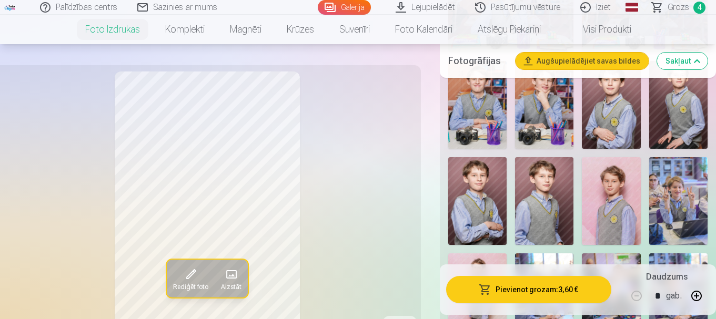
click at [611, 206] on img at bounding box center [611, 201] width 58 height 88
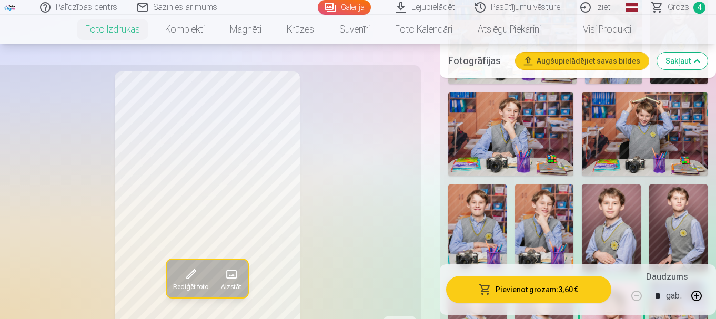
scroll to position [736, 0]
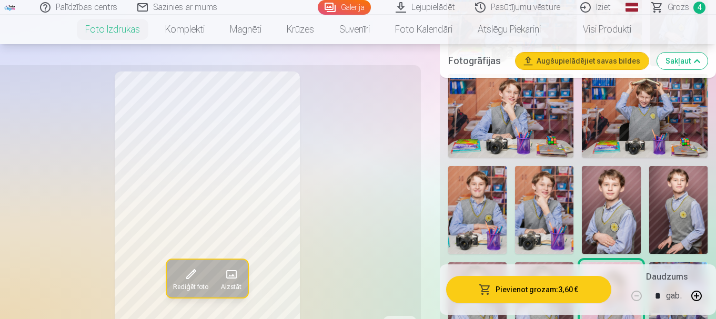
click at [659, 209] on img at bounding box center [678, 210] width 58 height 88
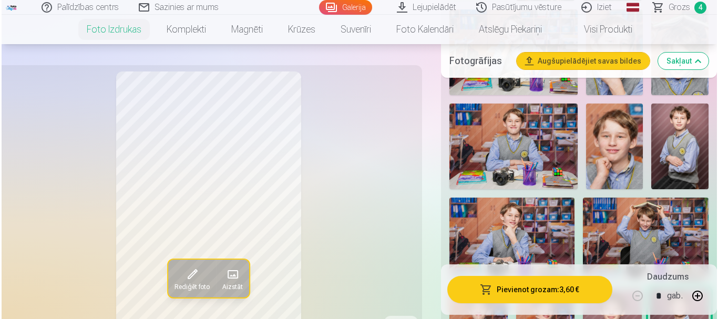
scroll to position [631, 0]
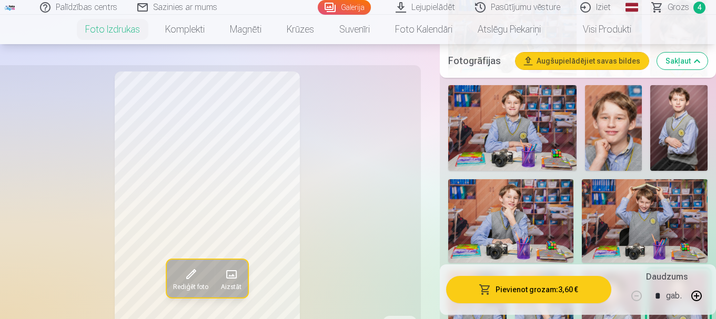
click at [520, 115] on img at bounding box center [512, 128] width 128 height 86
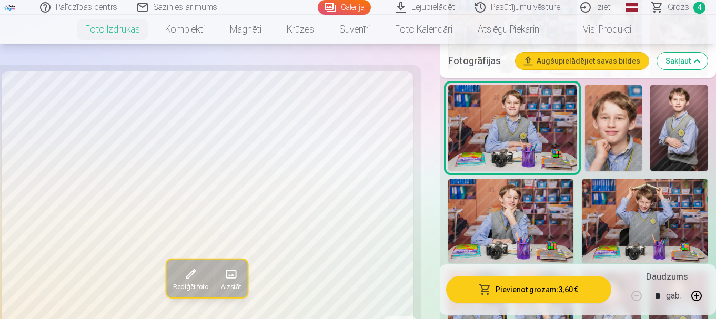
click at [520, 211] on img at bounding box center [511, 221] width 126 height 84
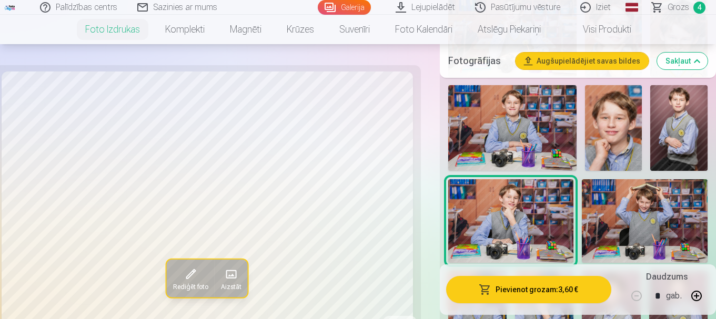
click at [560, 287] on button "Pievienot grozam : 3,60 €" at bounding box center [528, 289] width 165 height 27
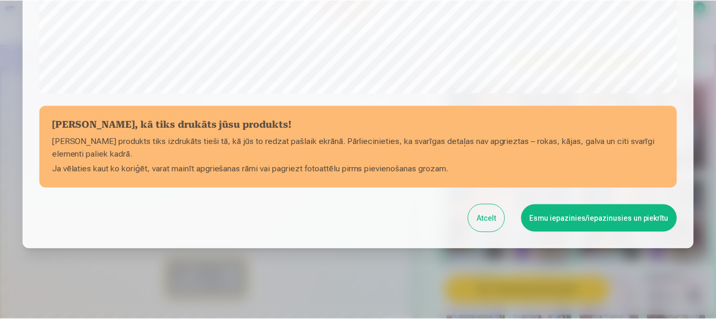
scroll to position [438, 0]
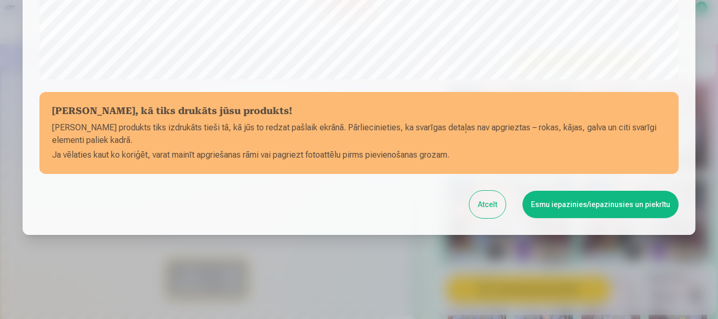
click at [610, 197] on button "Esmu iepazinies/iepazinusies un piekrītu" at bounding box center [601, 204] width 156 height 27
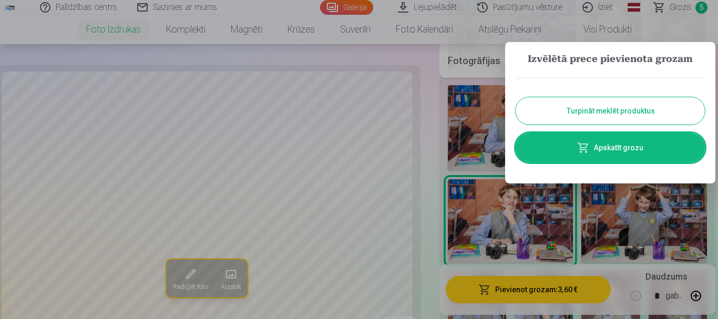
click at [626, 100] on button "Turpināt meklēt produktus" at bounding box center [610, 110] width 189 height 27
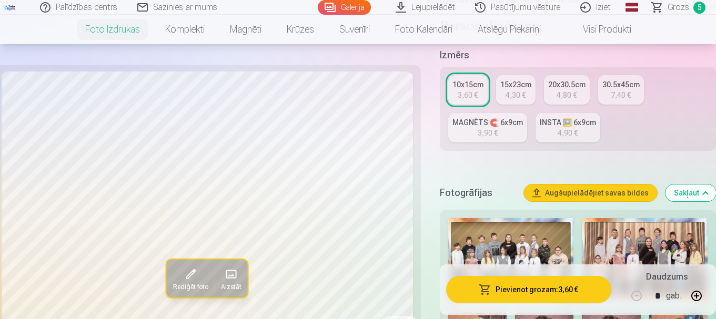
scroll to position [210, 0]
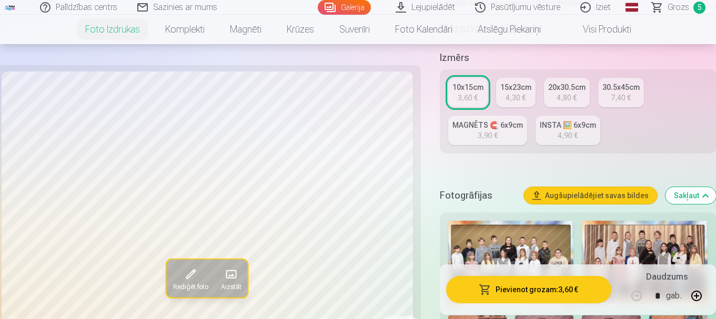
click at [679, 9] on span "Grozs" at bounding box center [678, 7] width 22 height 13
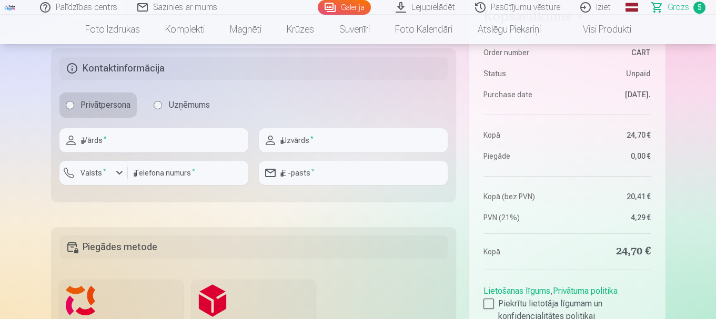
scroll to position [736, 0]
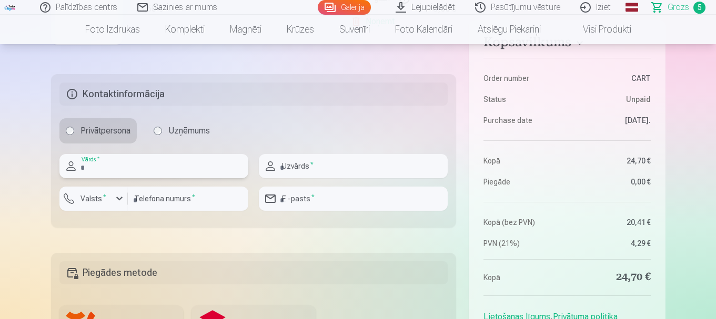
click at [149, 175] on input "text" at bounding box center [153, 166] width 189 height 24
type input "*****"
click at [341, 165] on input "text" at bounding box center [353, 166] width 189 height 24
type input "*****"
click at [201, 199] on input "number" at bounding box center [188, 199] width 120 height 24
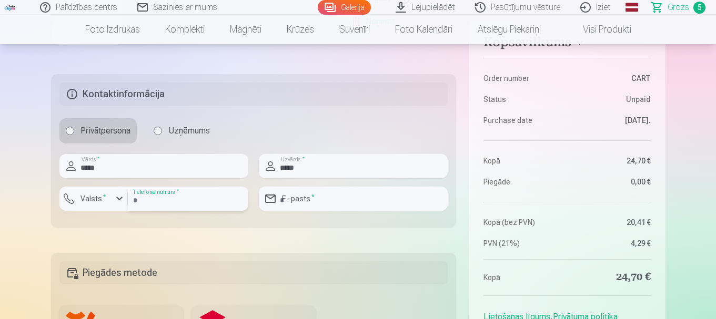
type input "********"
click at [104, 198] on sup "*" at bounding box center [104, 197] width 3 height 7
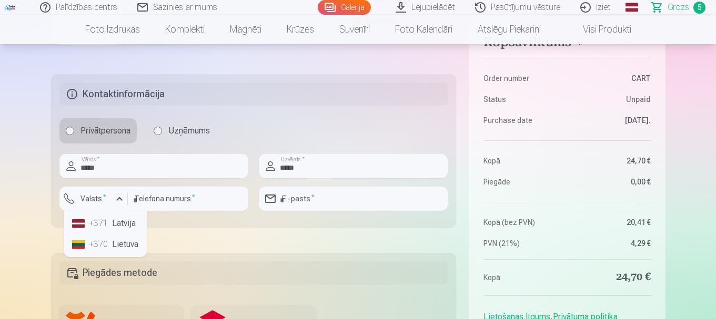
click at [126, 220] on li "+371 Latvija" at bounding box center [105, 223] width 75 height 21
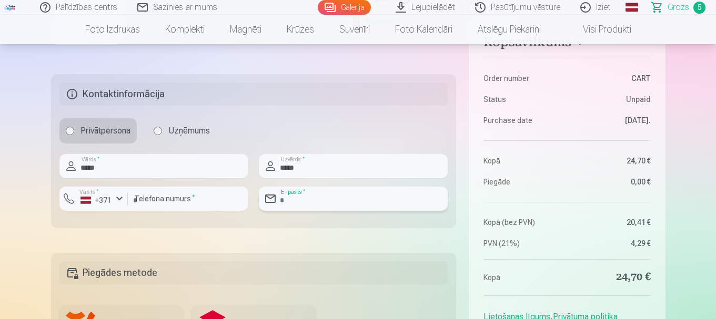
click at [313, 197] on input "email" at bounding box center [353, 199] width 189 height 24
type input "**********"
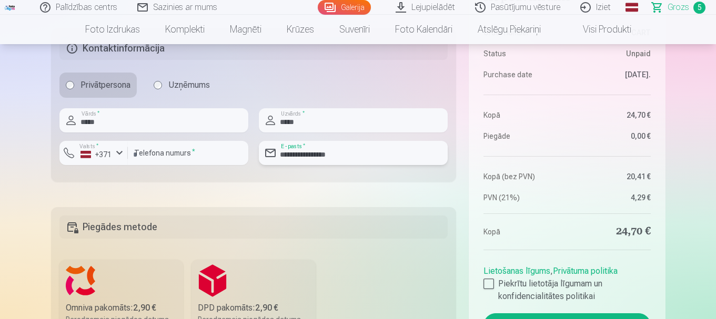
scroll to position [841, 0]
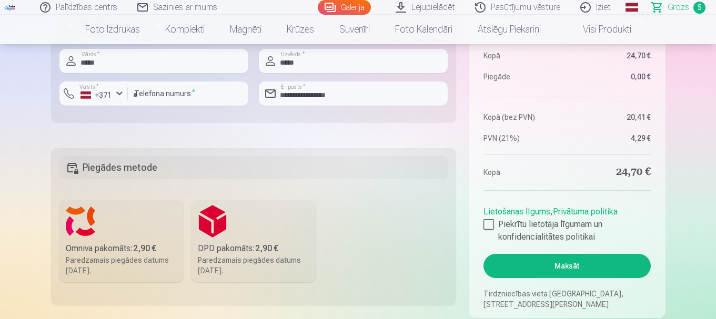
click at [110, 225] on label "Omniva pakomāts : 2,90 € Paredzamais piegādes datums 13.09.2025." at bounding box center [121, 241] width 124 height 82
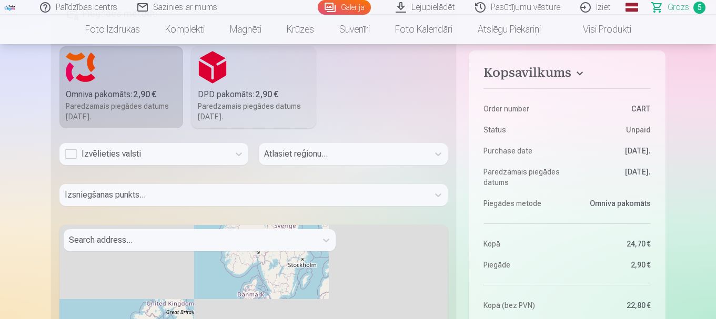
scroll to position [999, 0]
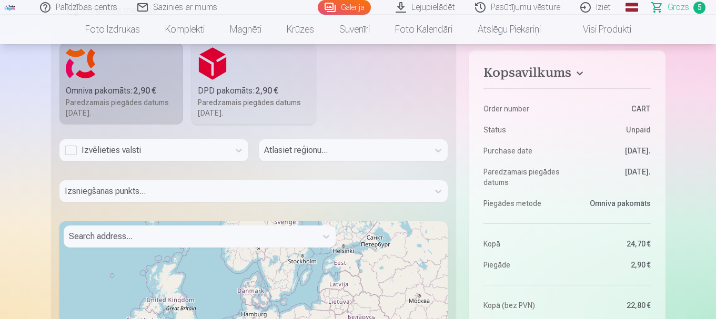
click at [135, 152] on div "Izvēlieties valsti" at bounding box center [144, 150] width 159 height 13
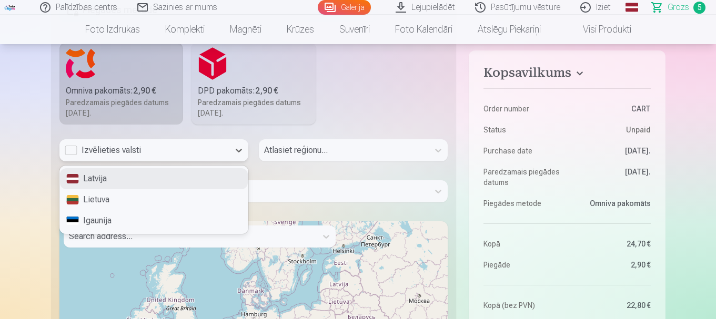
click at [123, 180] on div "Latvija" at bounding box center [154, 178] width 188 height 21
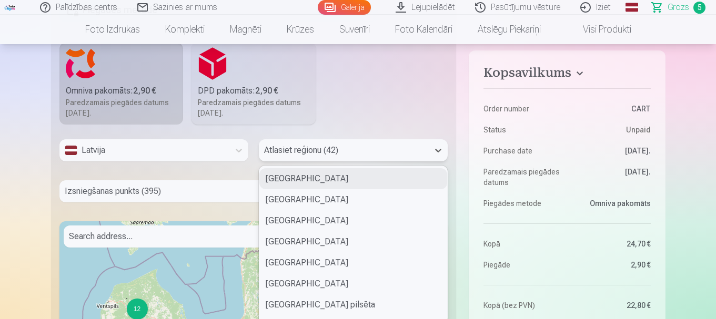
scroll to position [1009, 0]
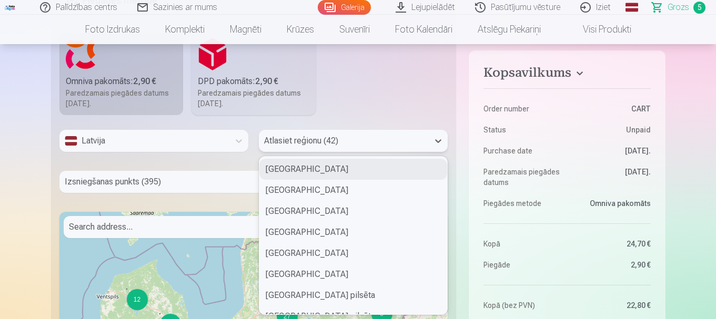
click at [374, 152] on div "42 results available. Use Up and Down to choose options, press Enter to select …" at bounding box center [353, 141] width 189 height 22
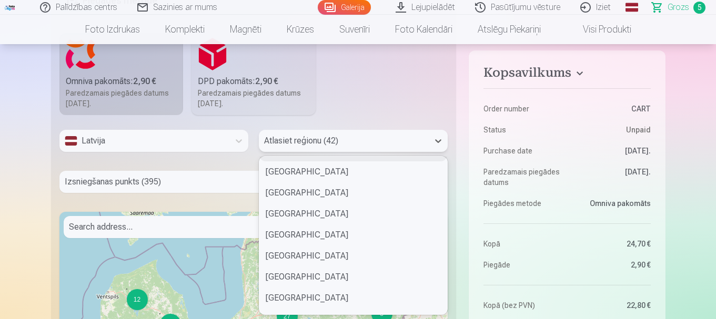
scroll to position [368, 0]
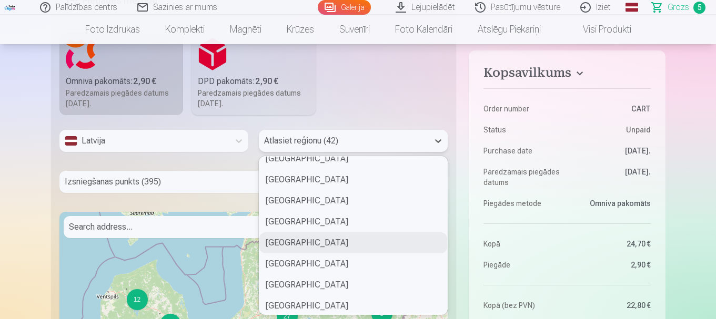
click at [300, 241] on div "Ogres novads" at bounding box center [353, 242] width 188 height 21
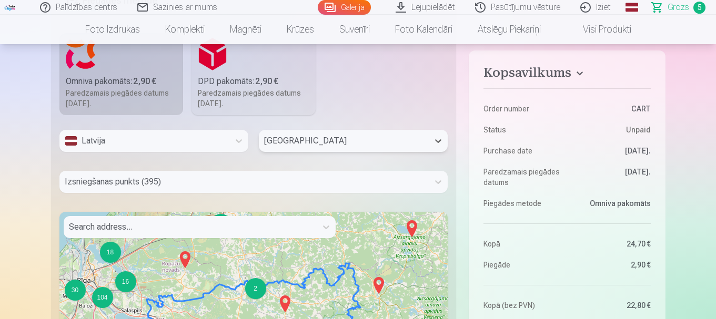
click at [243, 177] on div "Izsniegšanas punkts (395)" at bounding box center [253, 182] width 389 height 22
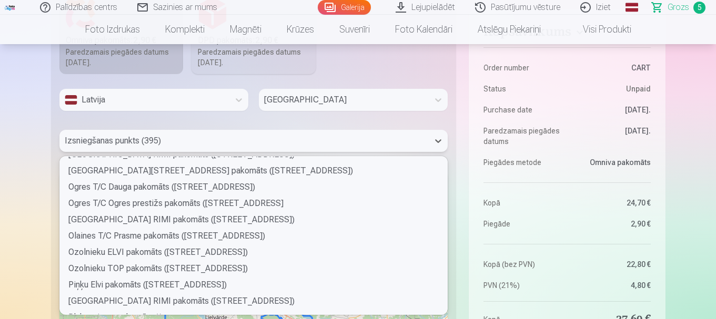
scroll to position [2472, 0]
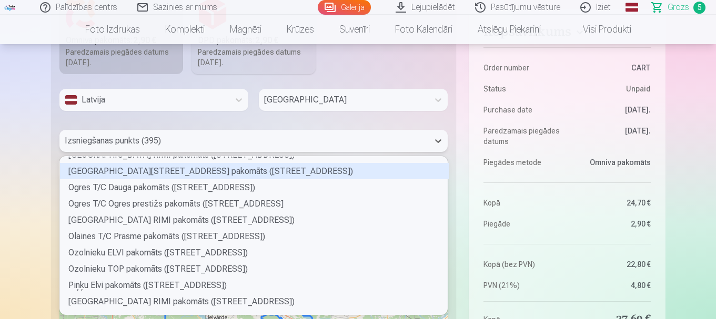
click at [198, 168] on div "Ogres Skolas ielas 4 pakomāts (Skolas iela 4)" at bounding box center [254, 171] width 389 height 16
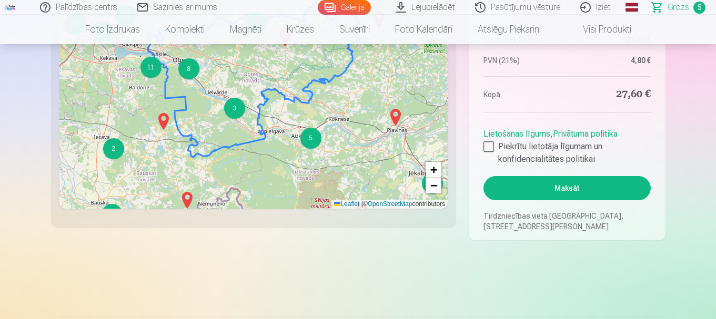
scroll to position [1313, 0]
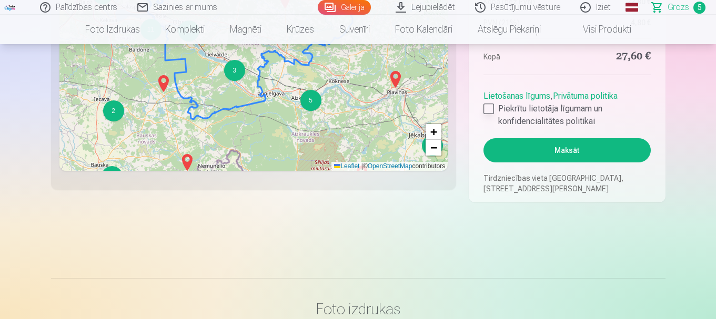
click at [490, 108] on div at bounding box center [488, 109] width 11 height 11
click at [570, 148] on button "Maksāt" at bounding box center [566, 150] width 167 height 24
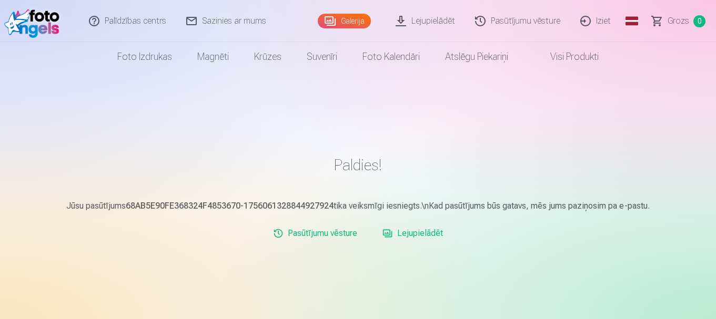
click at [606, 18] on link "Iziet" at bounding box center [596, 21] width 50 height 42
